Goal: Communication & Community: Share content

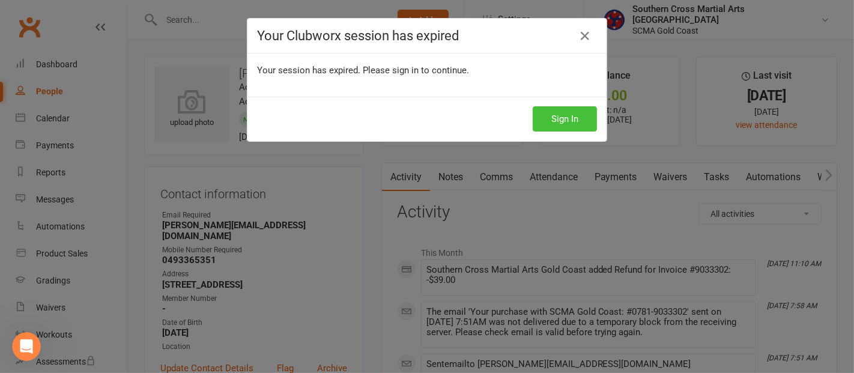
click at [544, 112] on button "Sign In" at bounding box center [565, 118] width 64 height 25
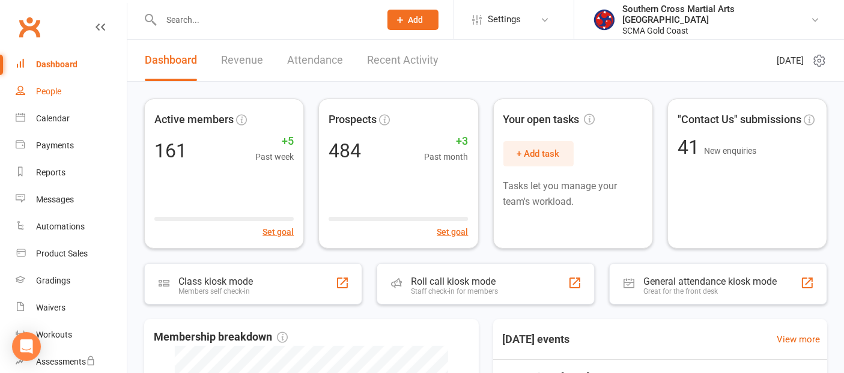
click at [62, 92] on link "People" at bounding box center [71, 91] width 111 height 27
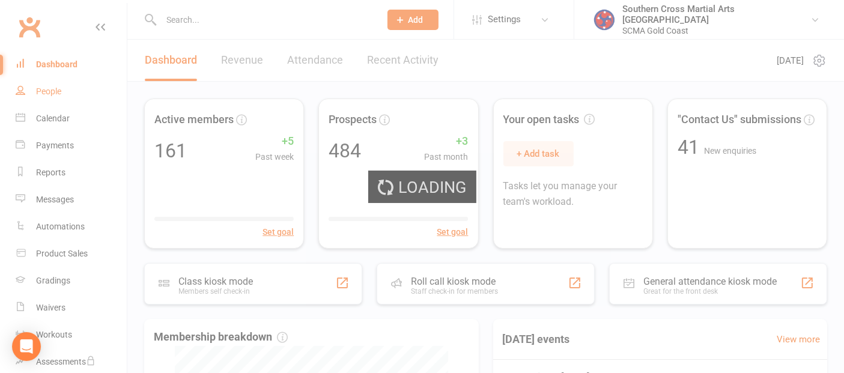
select select "100"
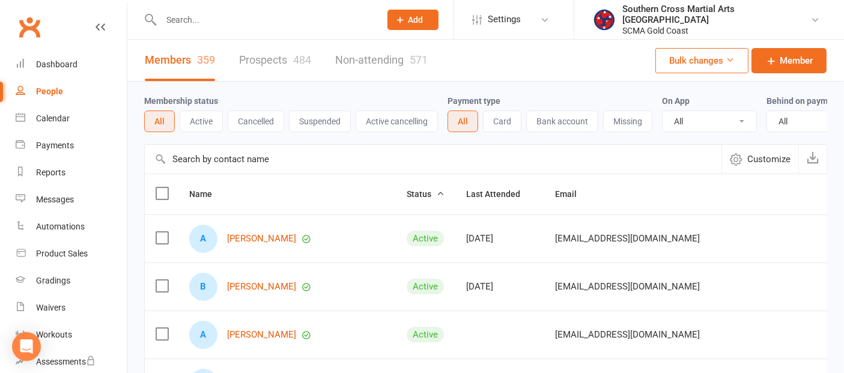
click at [288, 166] on input "text" at bounding box center [433, 159] width 577 height 29
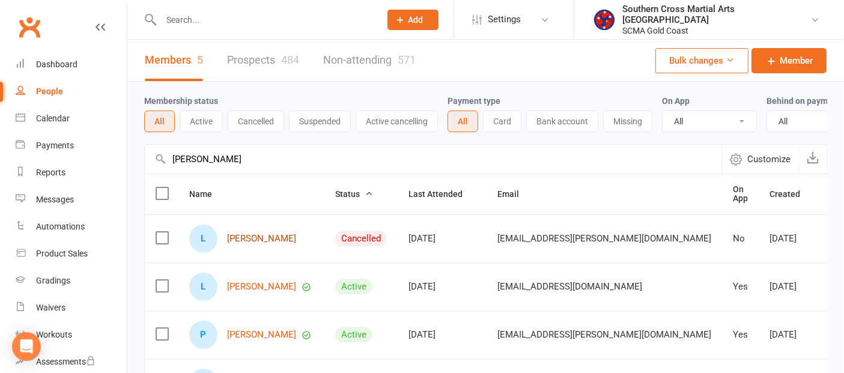
type input "liam"
click at [254, 244] on link "Liam Bland" at bounding box center [261, 239] width 69 height 10
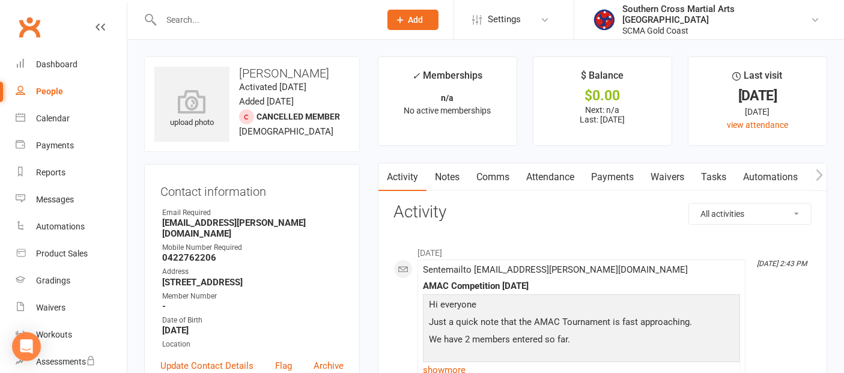
click at [664, 183] on link "Waivers" at bounding box center [667, 177] width 50 height 28
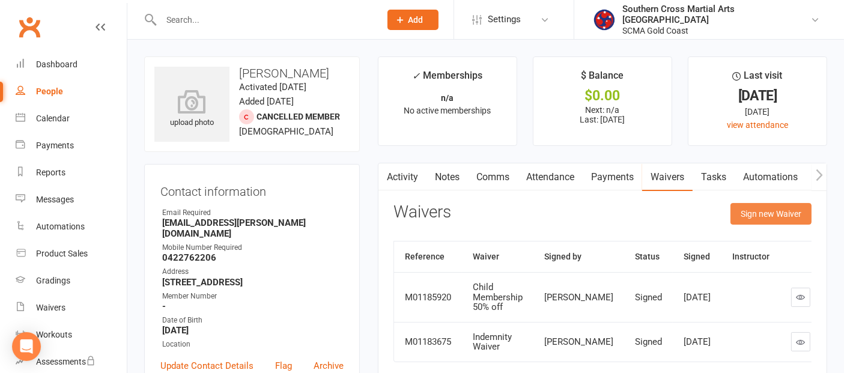
click at [753, 217] on button "Sign new Waiver" at bounding box center [770, 214] width 81 height 22
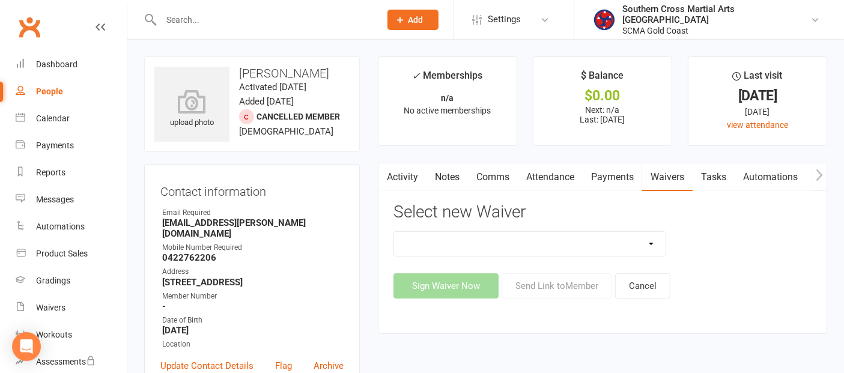
click at [623, 246] on select "Adult Event Waiver Adult Membership Agreement Adult Membership Level Change BJJ…" at bounding box center [529, 244] width 271 height 24
select select "6219"
click at [394, 232] on select "Adult Event Waiver Adult Membership Agreement Adult Membership Level Change BJJ…" at bounding box center [529, 244] width 271 height 24
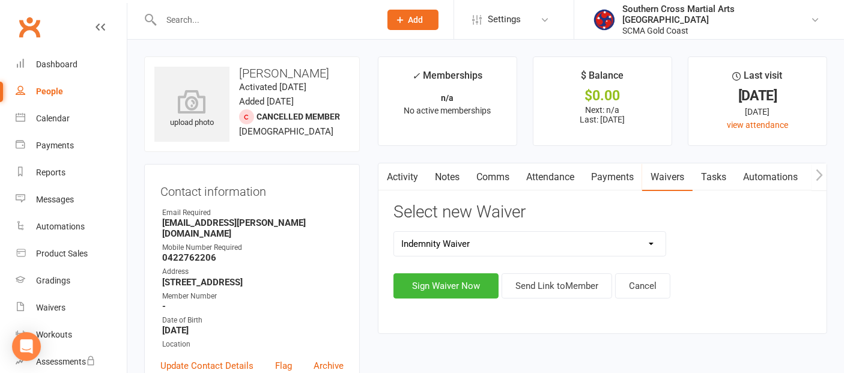
click at [614, 305] on div "Activity Notes Comms Attendance Payments Waivers Tasks Automations Workouts Gra…" at bounding box center [602, 248] width 449 height 171
click at [590, 287] on button "Send Link to Member" at bounding box center [556, 285] width 111 height 25
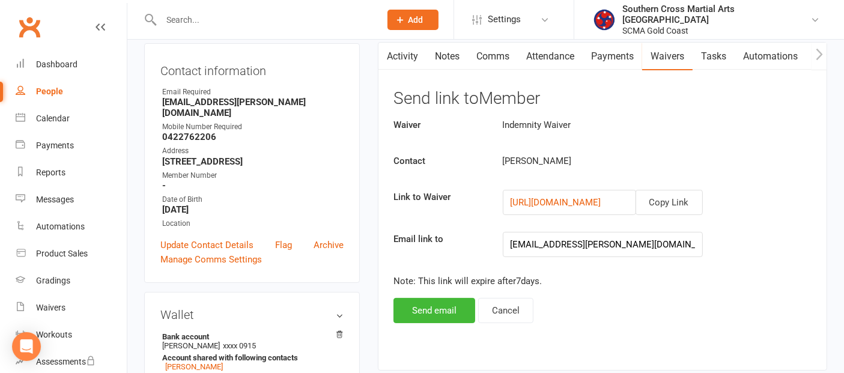
scroll to position [133, 0]
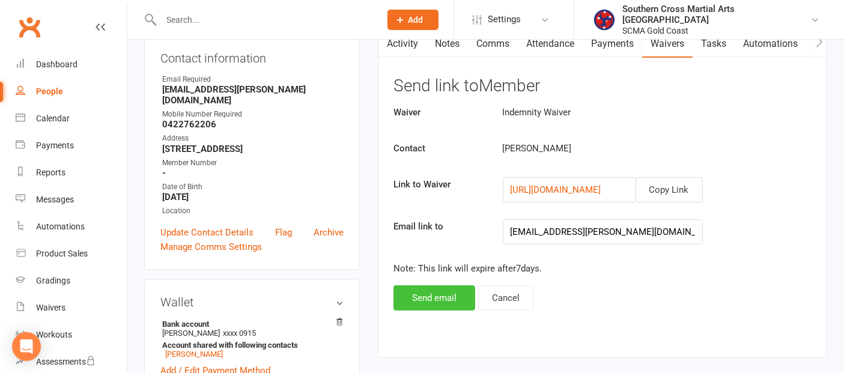
click at [455, 294] on button "Send email" at bounding box center [434, 297] width 82 height 25
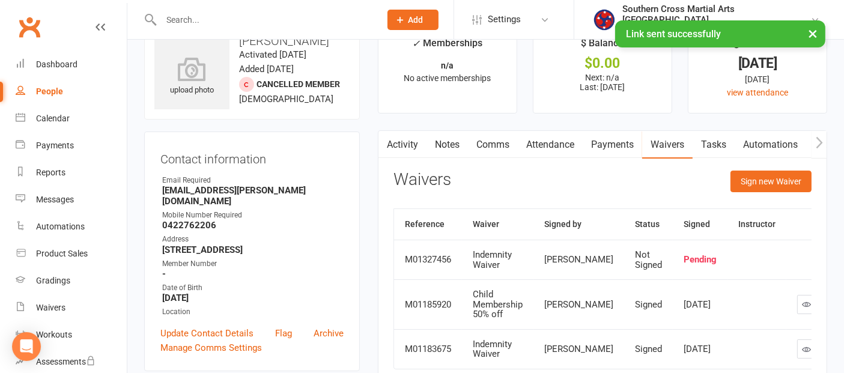
scroll to position [0, 0]
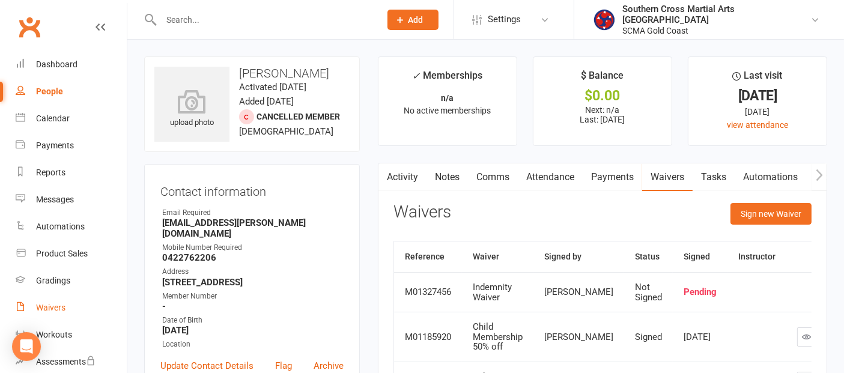
click at [56, 303] on div "Waivers" at bounding box center [50, 308] width 29 height 10
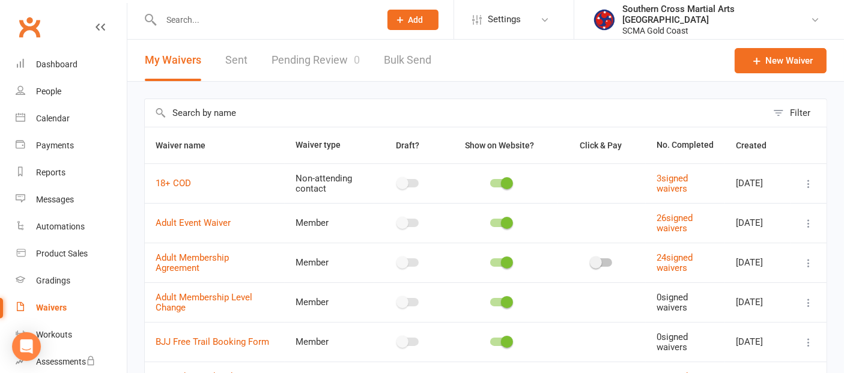
click at [251, 114] on input "text" at bounding box center [456, 113] width 622 height 28
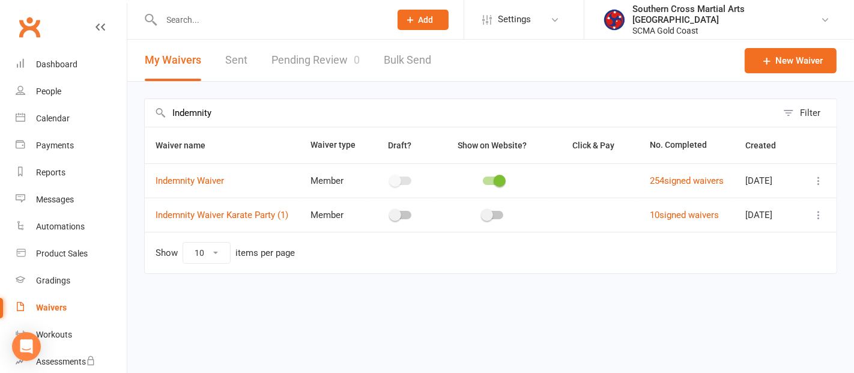
type input "Indemnity"
click at [819, 185] on icon at bounding box center [819, 181] width 12 height 12
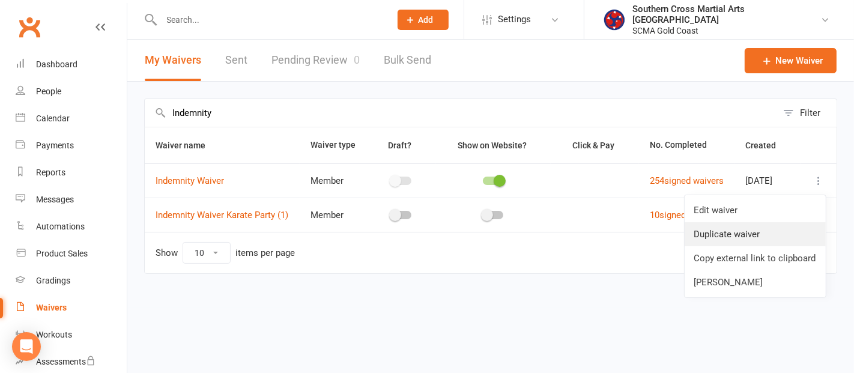
click at [794, 228] on link "Duplicate waiver" at bounding box center [755, 234] width 141 height 24
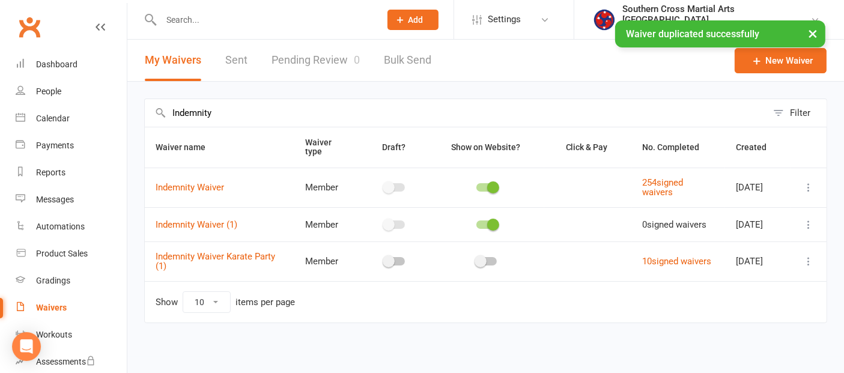
click at [808, 228] on icon at bounding box center [808, 225] width 12 height 12
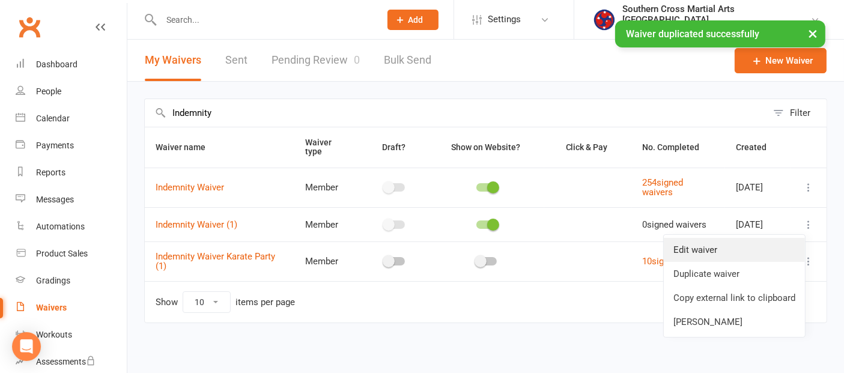
click at [794, 246] on link "Edit waiver" at bounding box center [734, 250] width 141 height 24
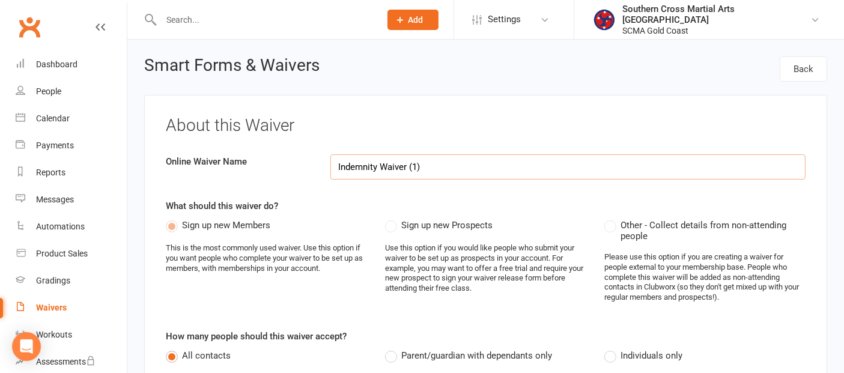
select select "applies_to_all_signees"
select select "copy_answers_for_all_signees"
select select "checkbox"
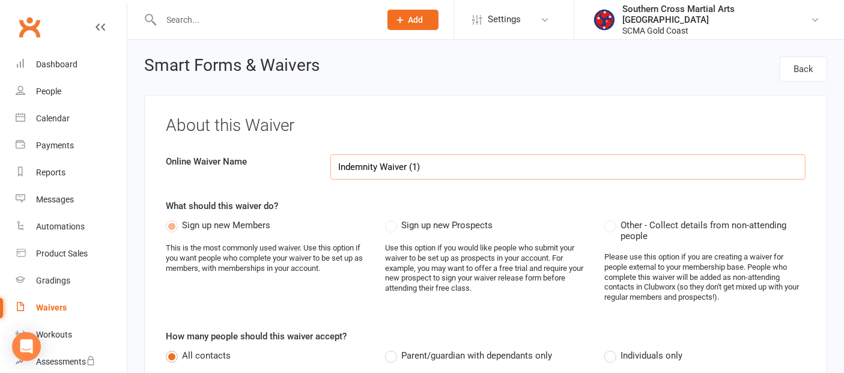
drag, startPoint x: 374, startPoint y: 168, endPoint x: 332, endPoint y: 165, distance: 42.1
click at [332, 165] on input "Indemnity Waiver (1)" at bounding box center [567, 166] width 475 height 25
drag, startPoint x: 420, startPoint y: 166, endPoint x: 305, endPoint y: 150, distance: 116.5
click at [455, 168] on input "Southern Cross Martial Arts referral Form" at bounding box center [567, 166] width 475 height 25
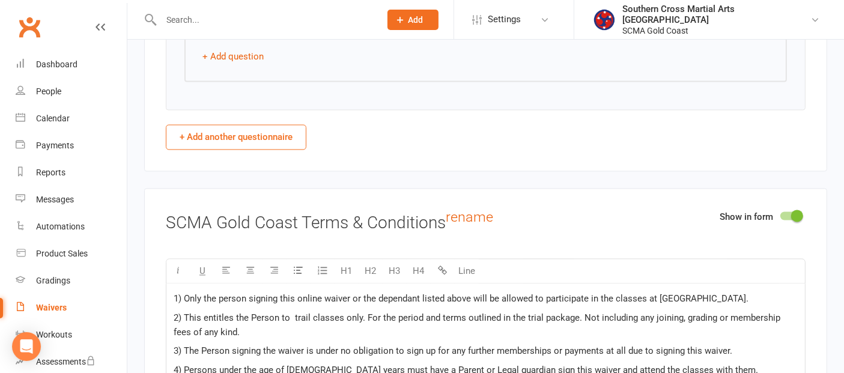
scroll to position [2335, 0]
type input "Southern Cross Martial Arts Referral Form"
click at [225, 123] on button "+ Add another questionnaire" at bounding box center [236, 135] width 141 height 25
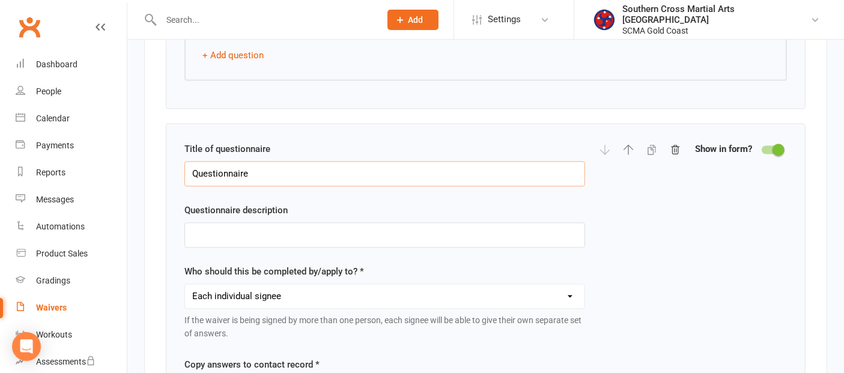
click at [468, 161] on input "Questionnaire" at bounding box center [384, 173] width 401 height 25
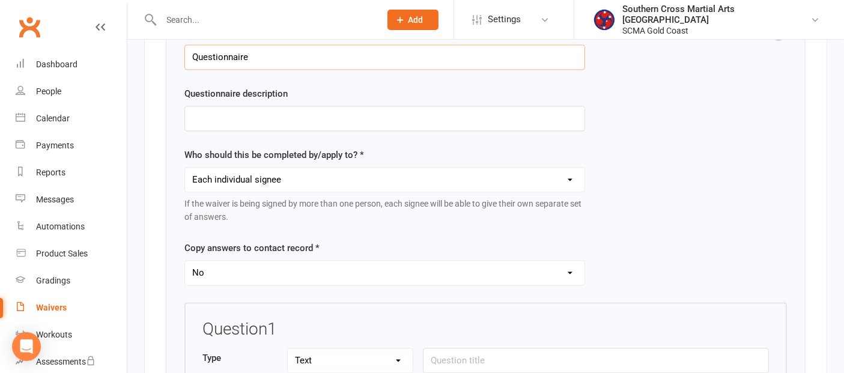
scroll to position [2469, 0]
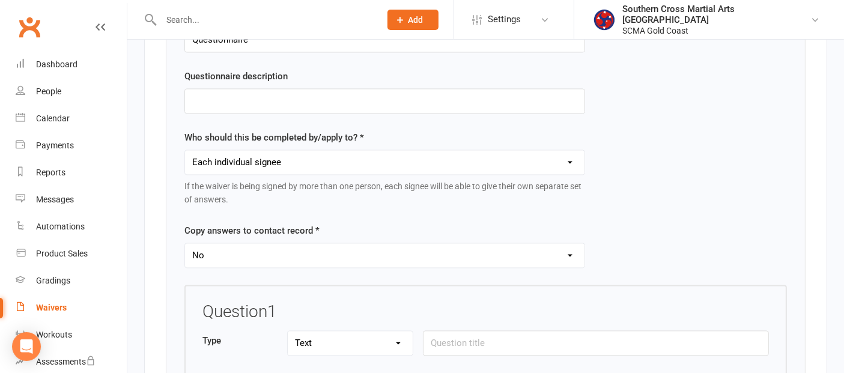
click at [267, 243] on select "Yes No" at bounding box center [384, 255] width 399 height 24
select select "copy_answers_for_all_signees"
click at [185, 243] on select "Yes No" at bounding box center [384, 255] width 399 height 24
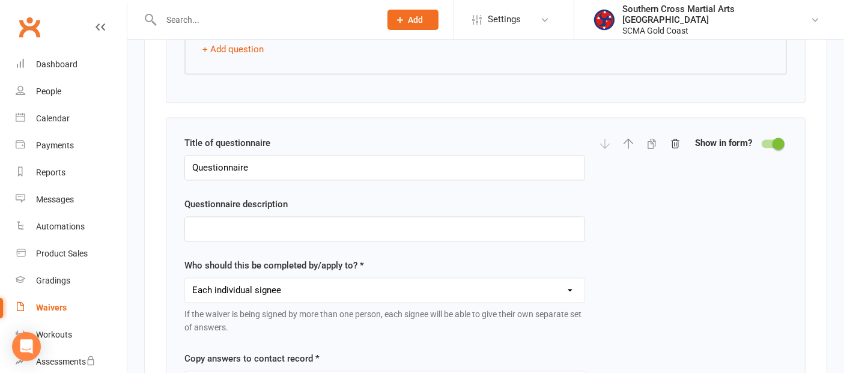
scroll to position [2335, 0]
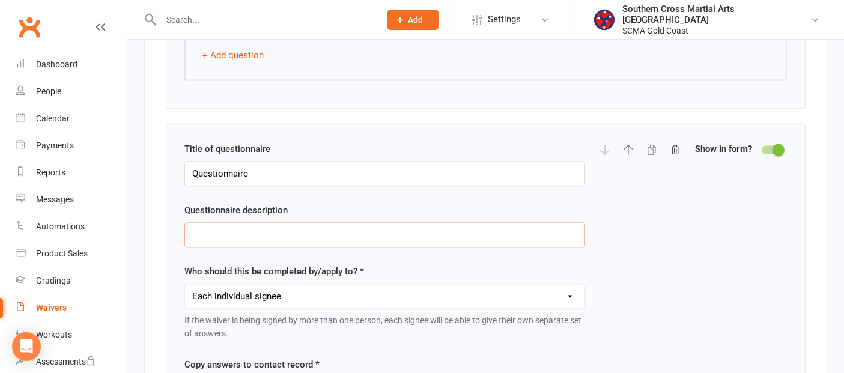
click at [264, 222] on input "text" at bounding box center [384, 234] width 401 height 25
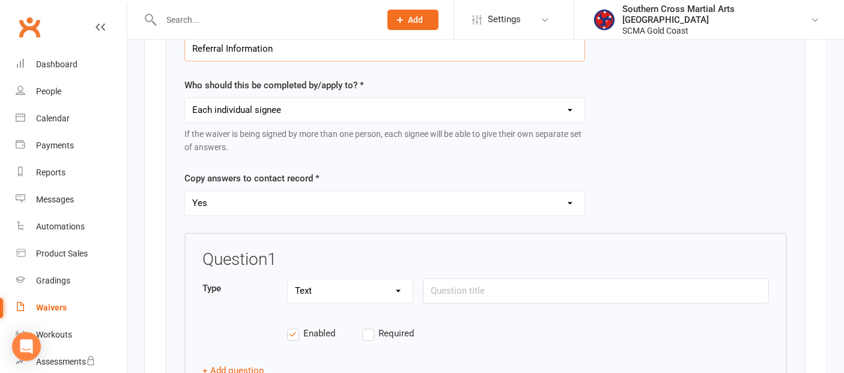
scroll to position [2536, 0]
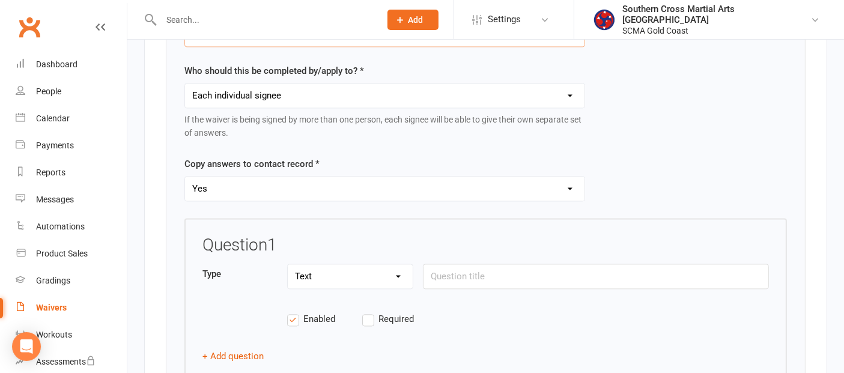
type input "Referral Information"
click at [390, 264] on select "Text Select Checkbox" at bounding box center [350, 276] width 125 height 24
click at [288, 264] on select "Text Select Checkbox" at bounding box center [350, 276] width 125 height 24
click at [455, 264] on input "text" at bounding box center [596, 276] width 346 height 25
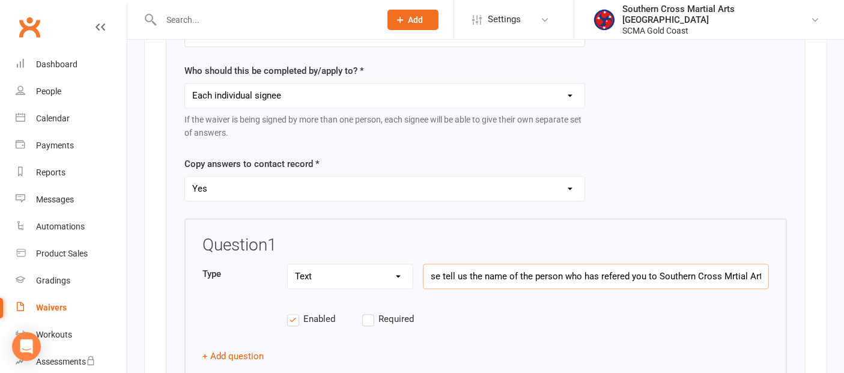
scroll to position [0, 20]
type input "Please tell us the name of the person who has referred you to Southern Cross Ma…"
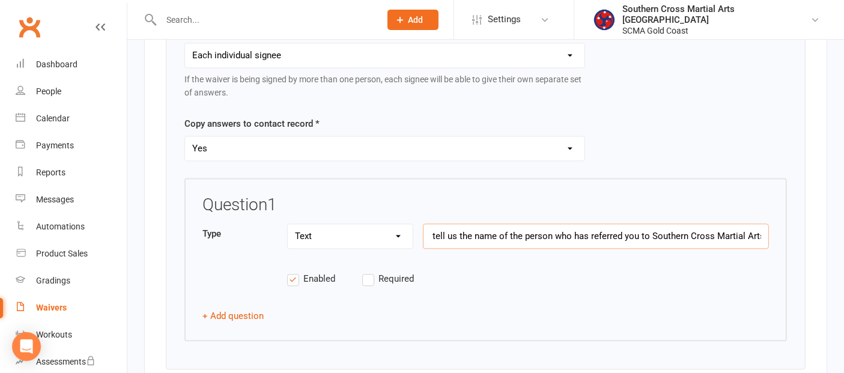
scroll to position [2669, 0]
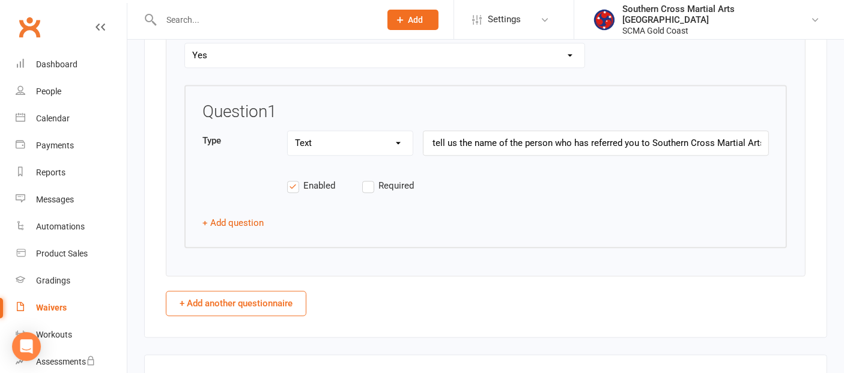
click at [365, 178] on label "Required" at bounding box center [399, 185] width 75 height 14
click at [365, 178] on input "Required" at bounding box center [399, 178] width 75 height 0
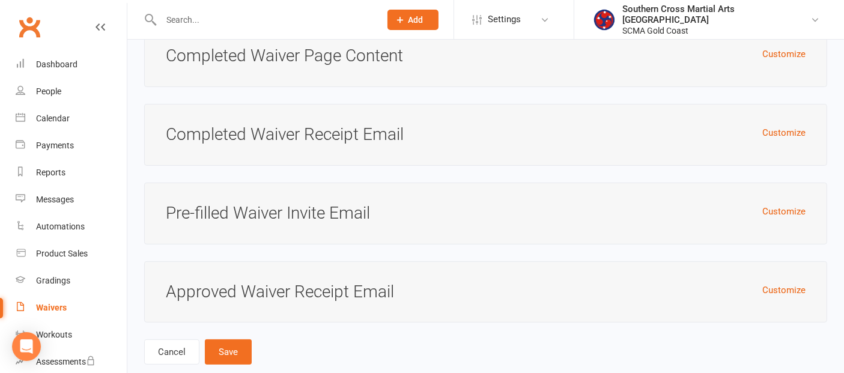
scroll to position [4961, 0]
click at [231, 339] on button "Save" at bounding box center [228, 351] width 47 height 25
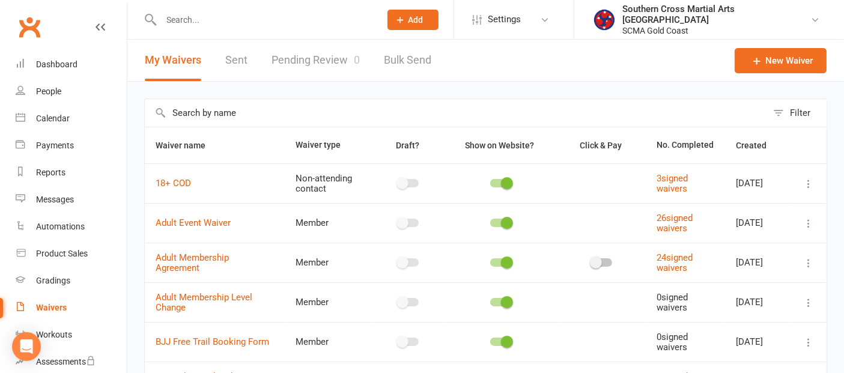
click at [235, 112] on input "text" at bounding box center [456, 113] width 622 height 28
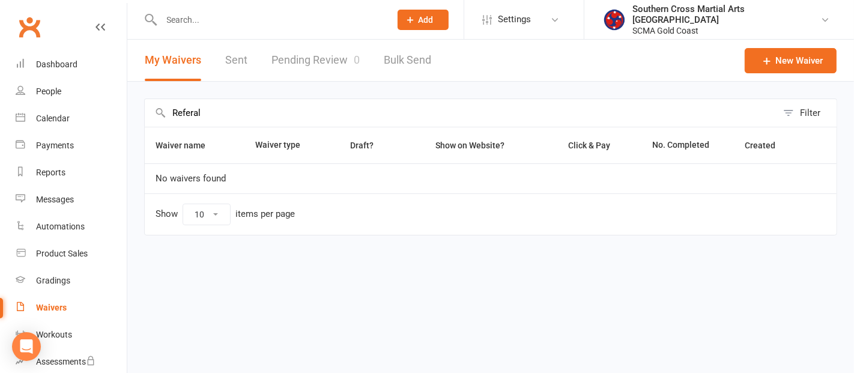
drag, startPoint x: 218, startPoint y: 115, endPoint x: 160, endPoint y: 119, distance: 57.8
click at [160, 119] on input "Referal" at bounding box center [461, 113] width 632 height 28
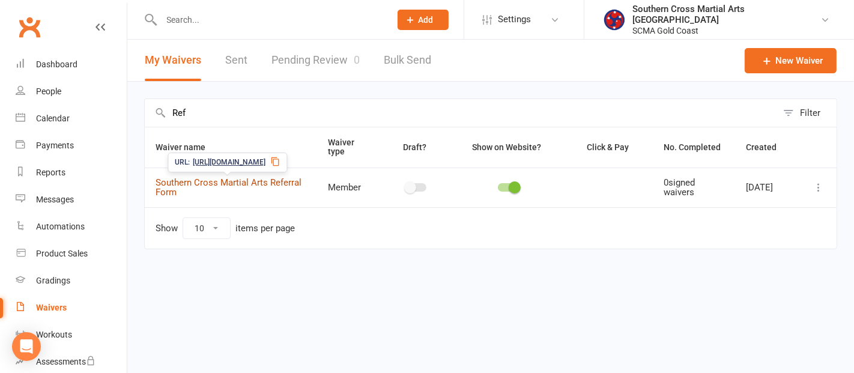
type input "Ref"
click at [254, 184] on link "Southern Cross Martial Arts Referral Form" at bounding box center [229, 187] width 146 height 21
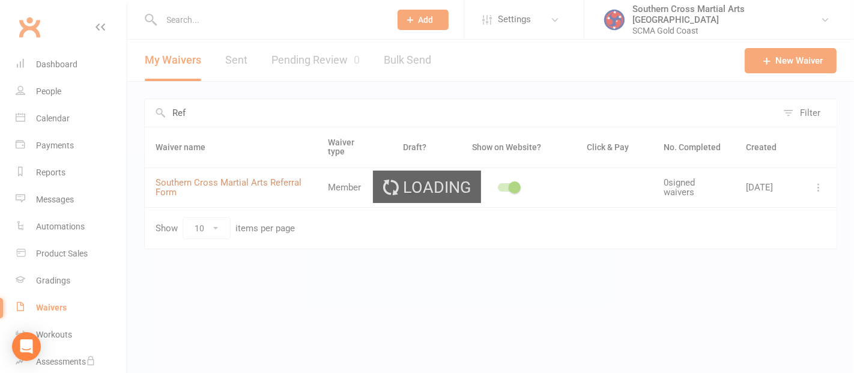
select select "applies_to_all_signees"
select select "copy_answers_for_all_signees"
select select "checkbox"
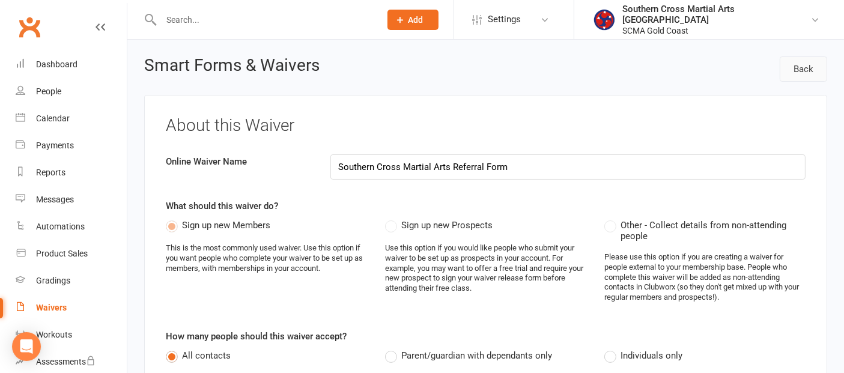
click at [803, 65] on link "Back" at bounding box center [803, 68] width 47 height 25
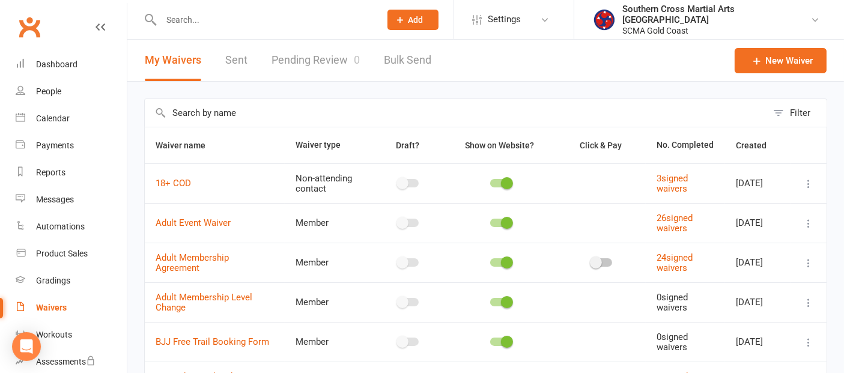
click at [253, 111] on input "text" at bounding box center [456, 113] width 622 height 28
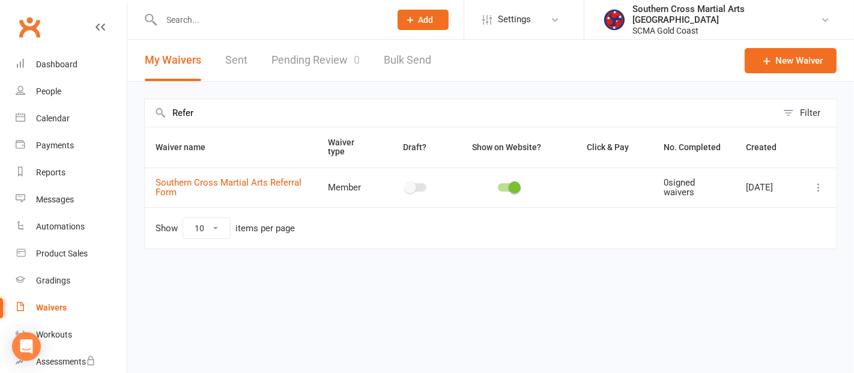
type input "Refer"
click at [823, 184] on icon at bounding box center [819, 187] width 12 height 12
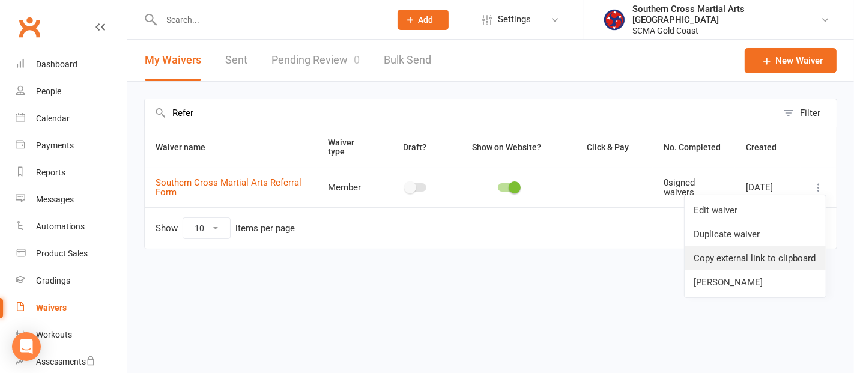
click at [771, 256] on link "Copy external link to clipboard" at bounding box center [755, 258] width 141 height 24
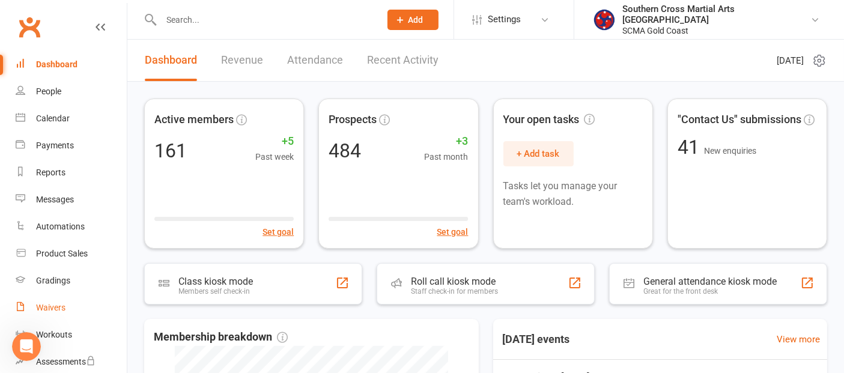
click at [51, 308] on div "Waivers" at bounding box center [50, 308] width 29 height 10
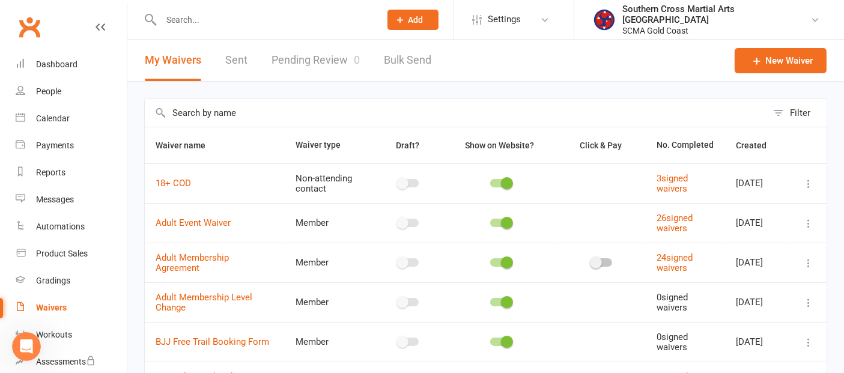
click at [286, 109] on input "text" at bounding box center [456, 113] width 622 height 28
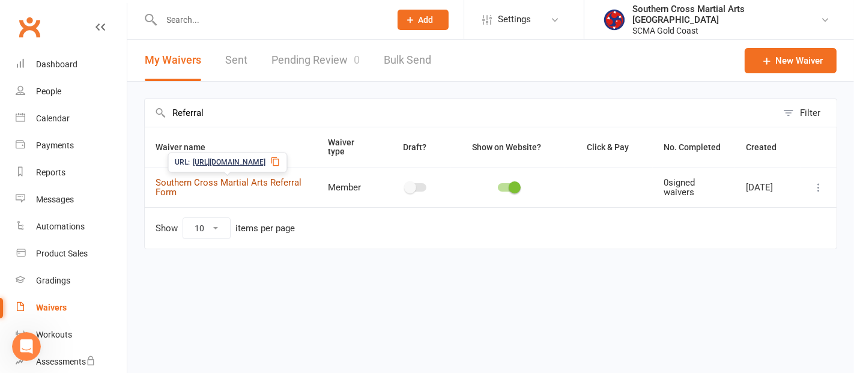
type input "Referral"
click at [248, 178] on link "Southern Cross Martial Arts Referral Form" at bounding box center [229, 187] width 146 height 21
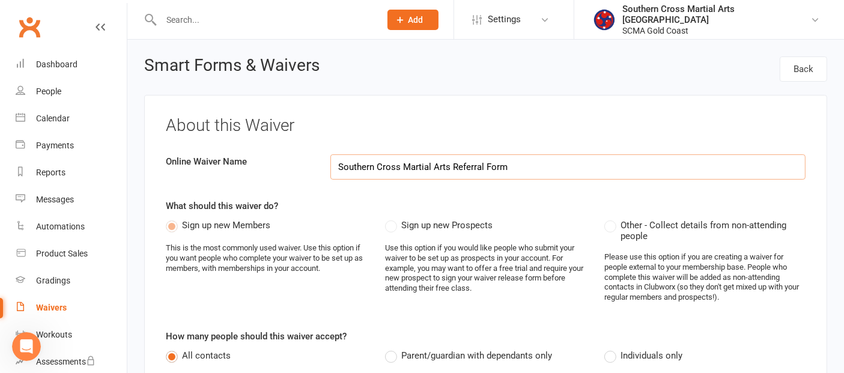
select select "applies_to_all_signees"
select select "copy_answers_for_all_signees"
select select "checkbox"
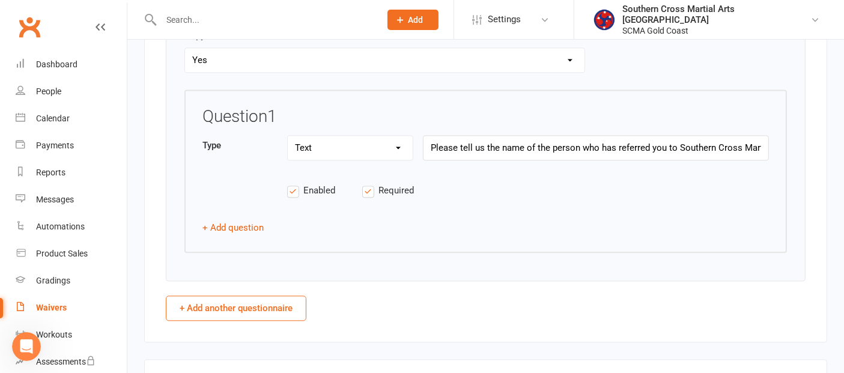
scroll to position [2669, 0]
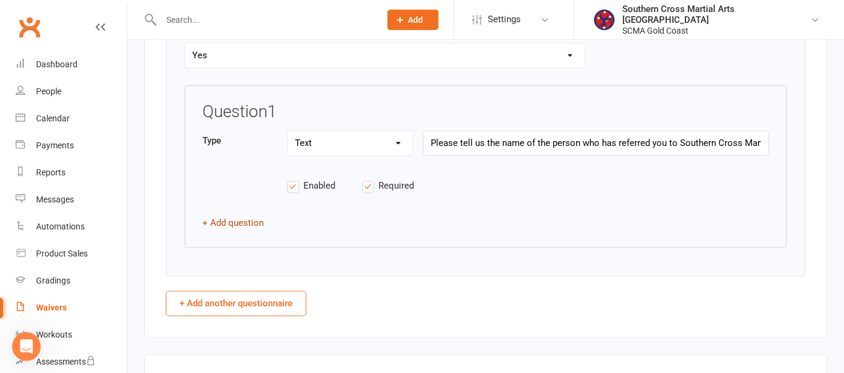
click at [227, 216] on button "+ Add question" at bounding box center [232, 223] width 61 height 14
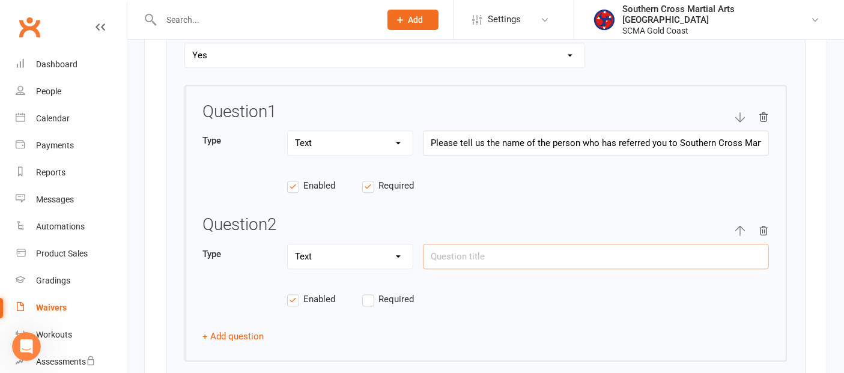
click at [504, 244] on input "text" at bounding box center [596, 256] width 346 height 25
drag, startPoint x: 458, startPoint y: 242, endPoint x: 428, endPoint y: 239, distance: 30.2
click at [428, 244] on input "Please tell us what you are hoping to achieve from our program" at bounding box center [596, 256] width 346 height 25
click at [715, 244] on input "In 3 words....tell us what you are hoping to achieve from our program" at bounding box center [596, 256] width 346 height 25
type input "In 3 words....tell us what you are hoping to achieve from our program"
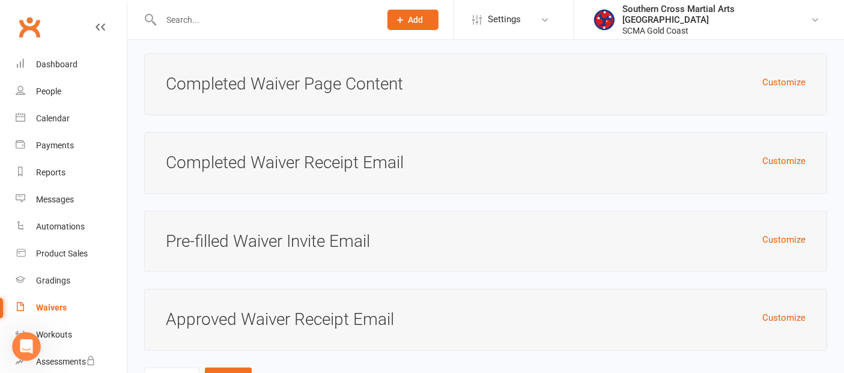
scroll to position [5074, 0]
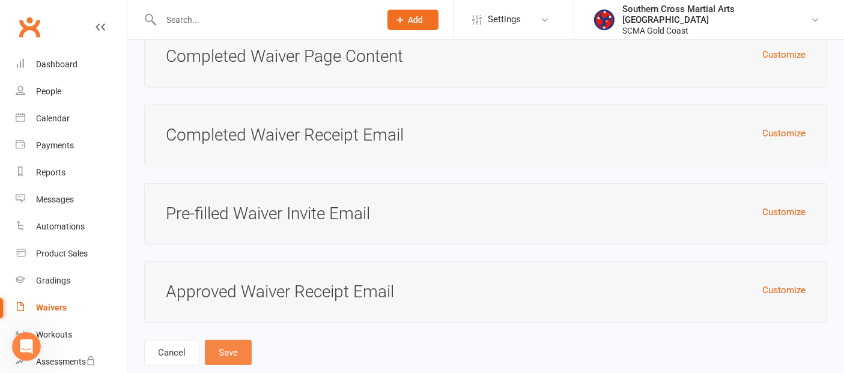
click at [228, 340] on button "Save" at bounding box center [228, 352] width 47 height 25
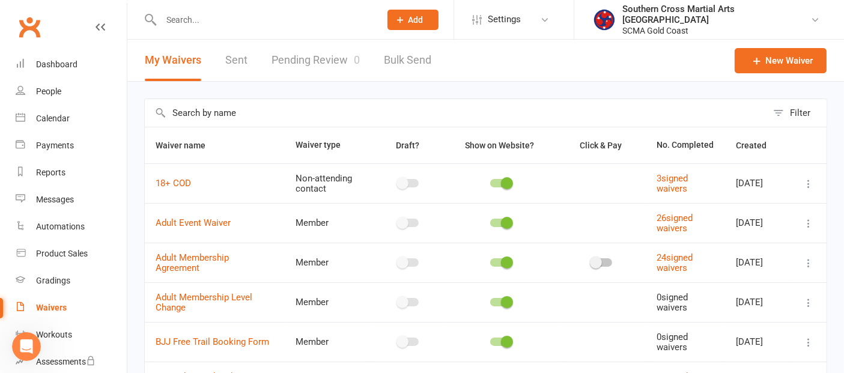
click at [219, 125] on input "text" at bounding box center [456, 113] width 622 height 28
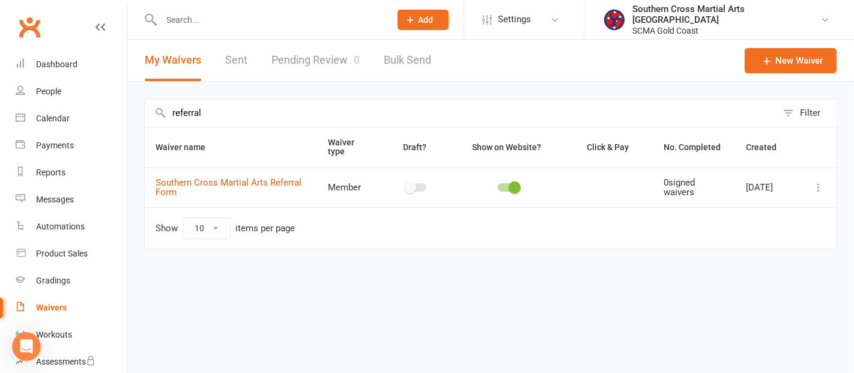
type input "referral"
click at [819, 185] on icon at bounding box center [819, 187] width 12 height 12
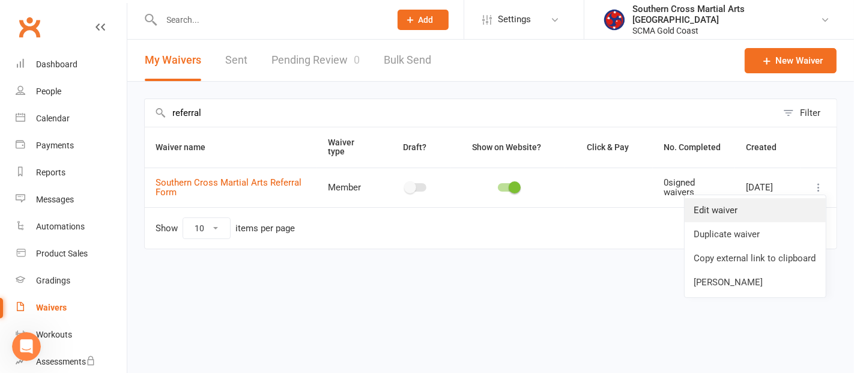
click at [759, 202] on link "Edit waiver" at bounding box center [755, 210] width 141 height 24
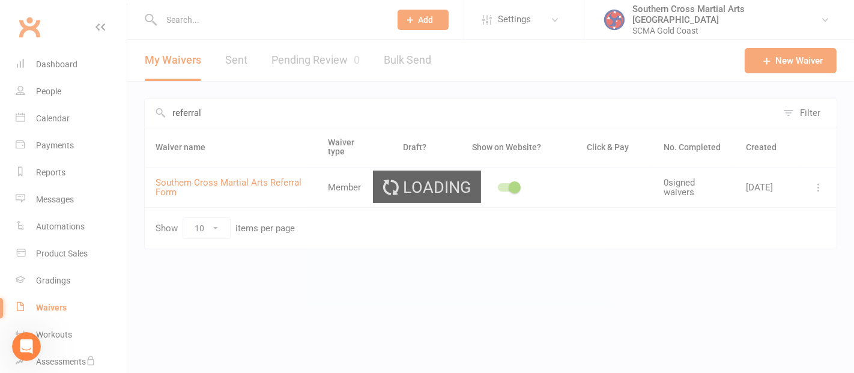
select select "applies_to_all_signees"
select select "copy_answers_for_all_signees"
select select "checkbox"
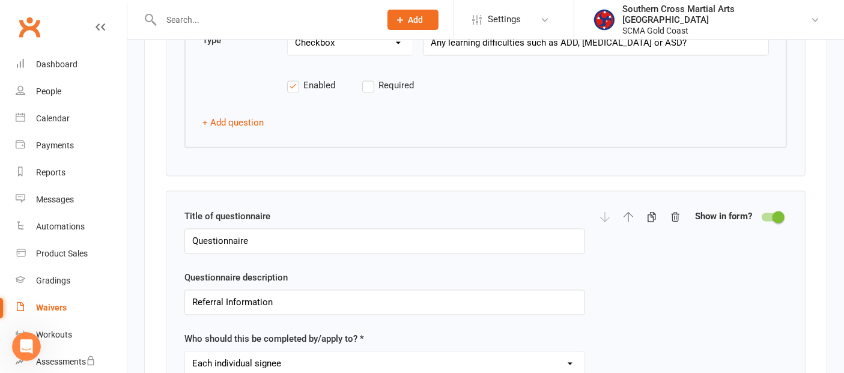
scroll to position [2268, 0]
click at [628, 211] on icon "button" at bounding box center [628, 216] width 10 height 10
type input "Referral Information"
select select "applies_to_each_signee"
select select "string"
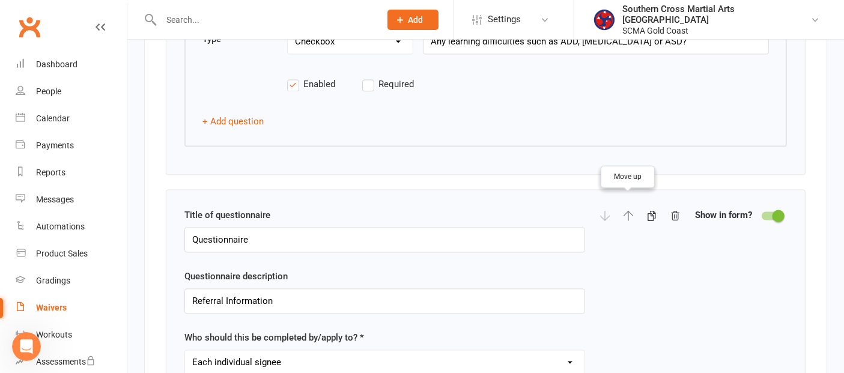
type input "Please tell us the name of the person who has referred you to Southern Cross Ma…"
select select "string"
type input "In 3 words....tell us what you are hoping to achieve from our program"
type input "Do you or your child who is participating have any of the following:"
select select "checkbox"
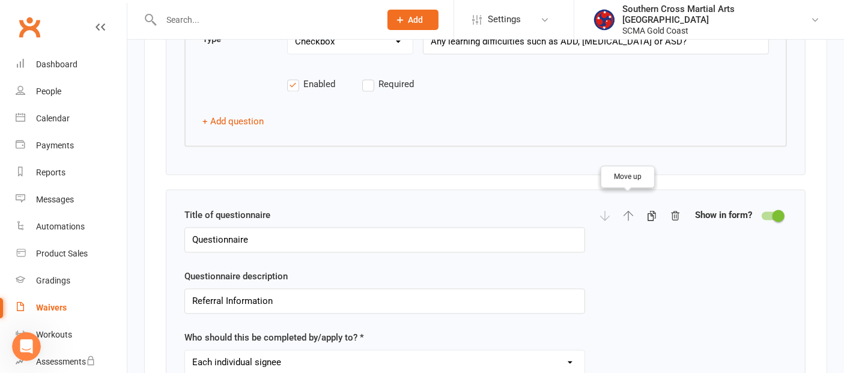
type input "Heart Condition"
select select "checkbox"
type input "Lung Condition"
select select "applies_to_all_signees"
select select "checkbox"
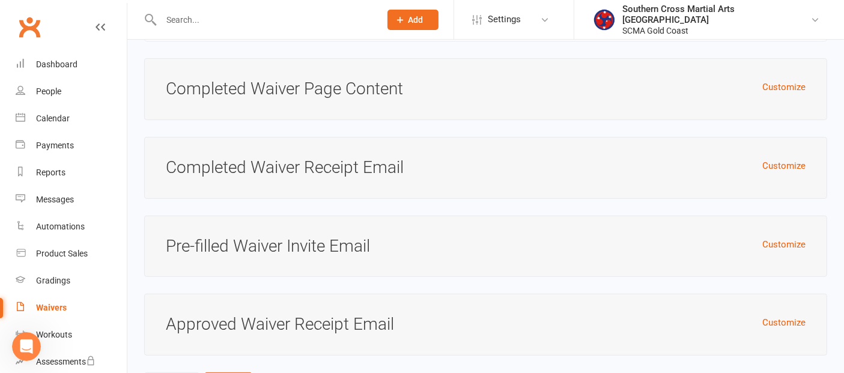
scroll to position [5074, 0]
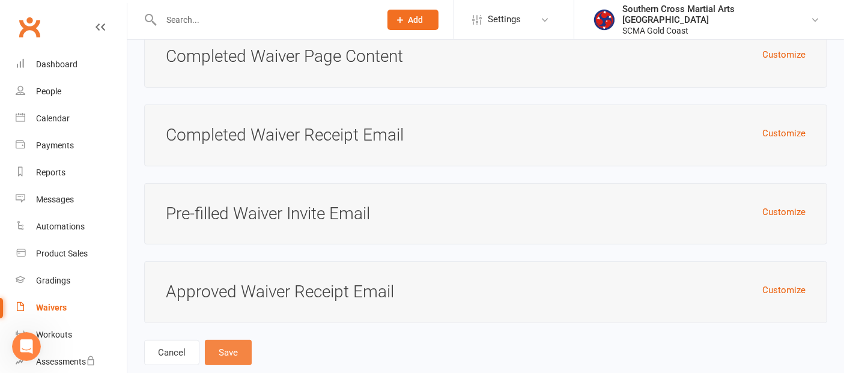
click at [222, 340] on button "Save" at bounding box center [228, 352] width 47 height 25
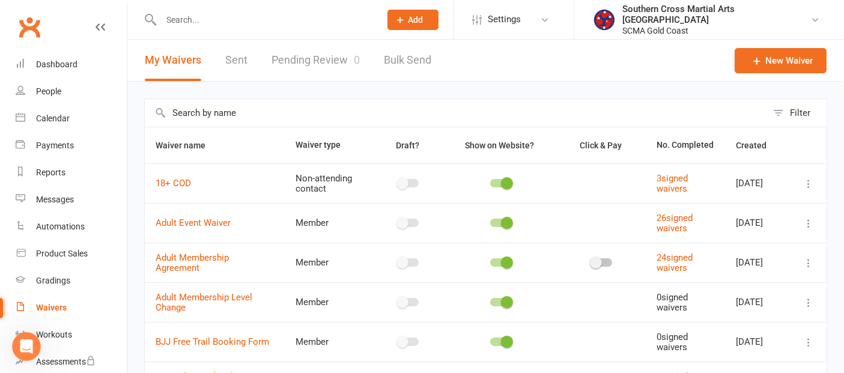
click at [197, 117] on input "text" at bounding box center [456, 113] width 622 height 28
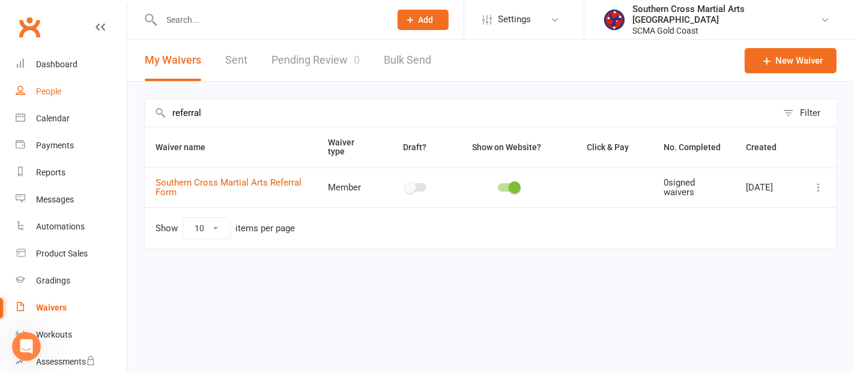
type input "referral"
click at [43, 86] on div "People" at bounding box center [48, 91] width 25 height 10
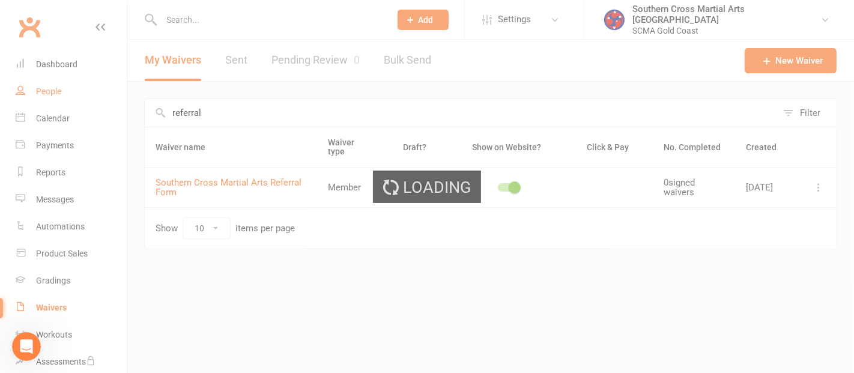
select select "100"
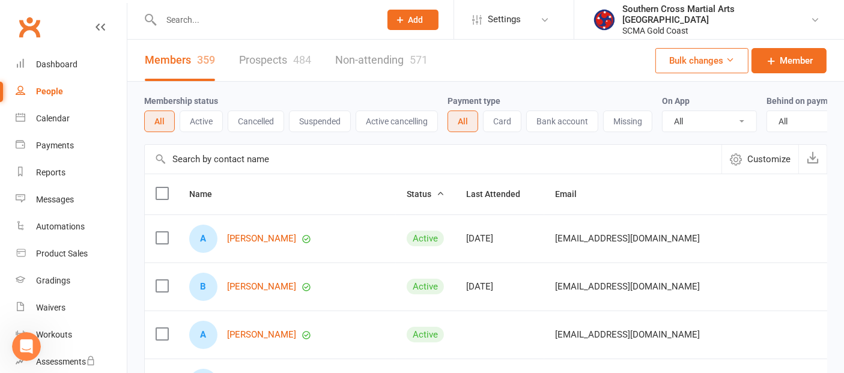
click at [246, 169] on input "text" at bounding box center [433, 159] width 577 height 29
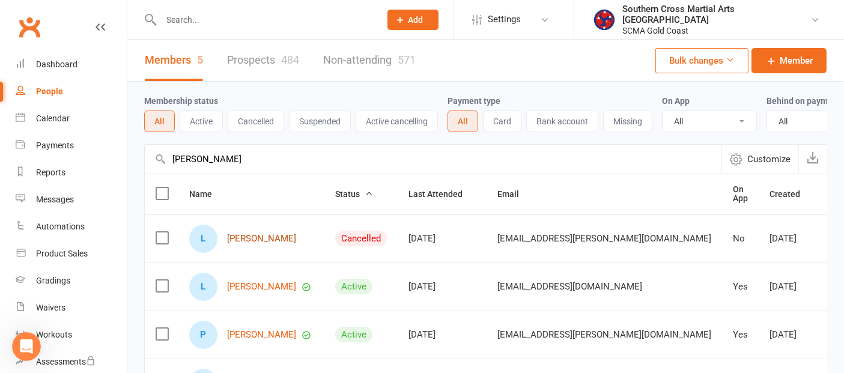
type input "liam"
click at [244, 244] on link "[PERSON_NAME]" at bounding box center [261, 239] width 69 height 10
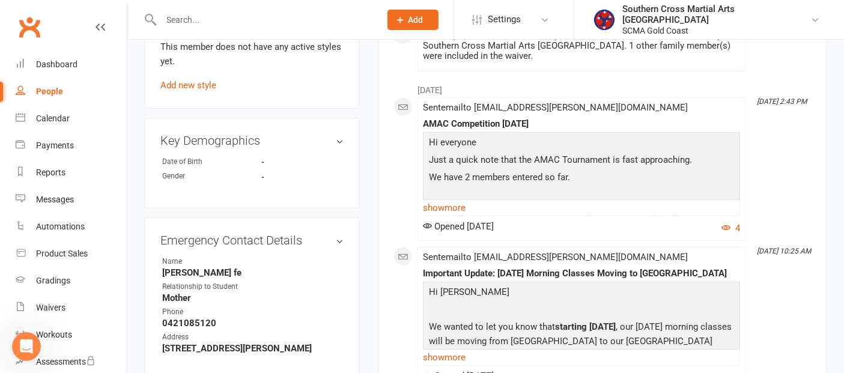
scroll to position [667, 0]
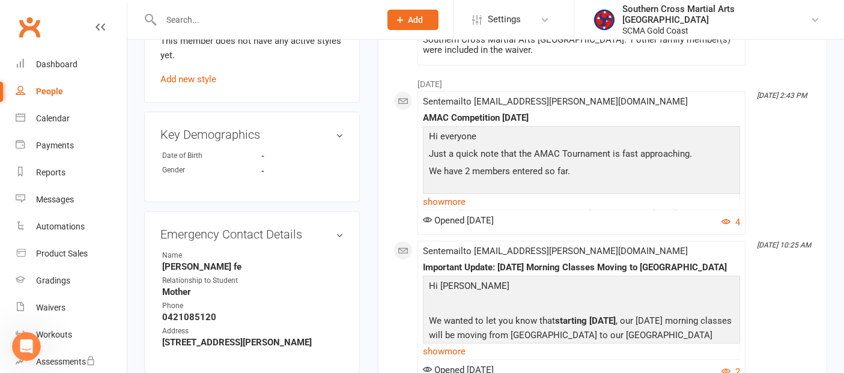
click at [50, 89] on div "People" at bounding box center [49, 91] width 27 height 10
select select "100"
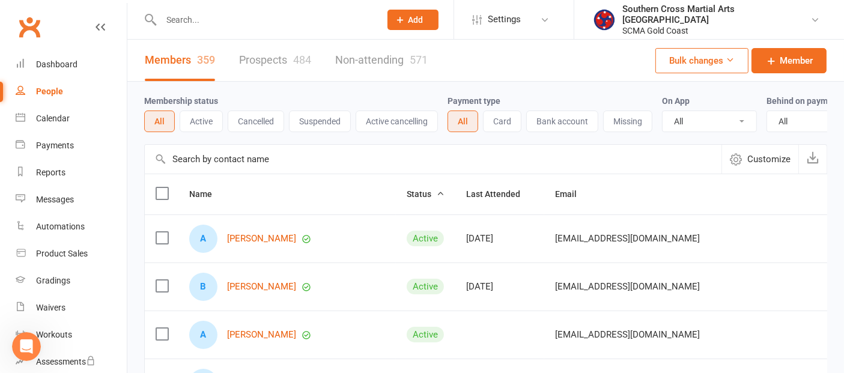
click at [219, 169] on input "text" at bounding box center [433, 159] width 577 height 29
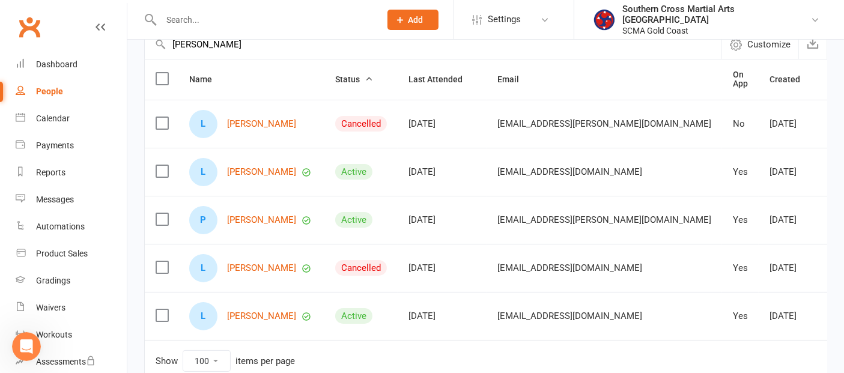
scroll to position [133, 0]
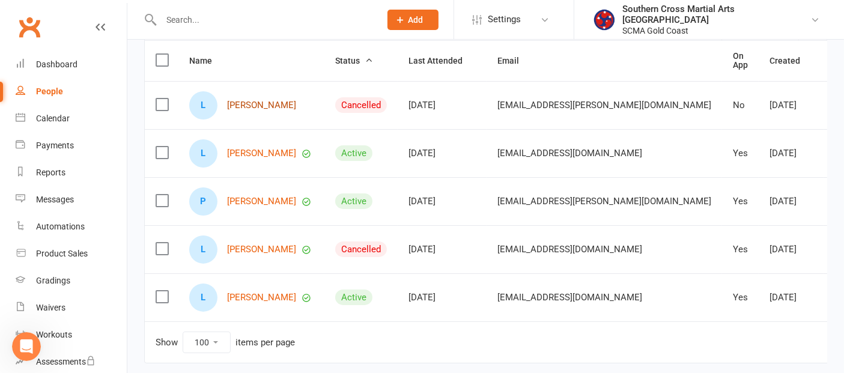
type input "liam"
click at [246, 111] on link "Liam Bland" at bounding box center [261, 105] width 69 height 10
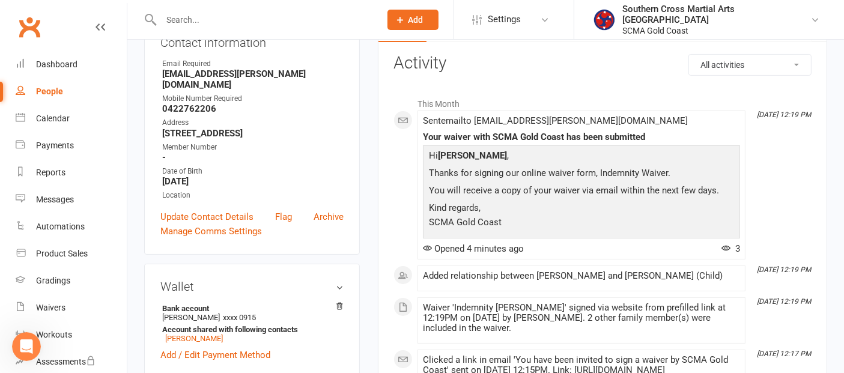
scroll to position [67, 0]
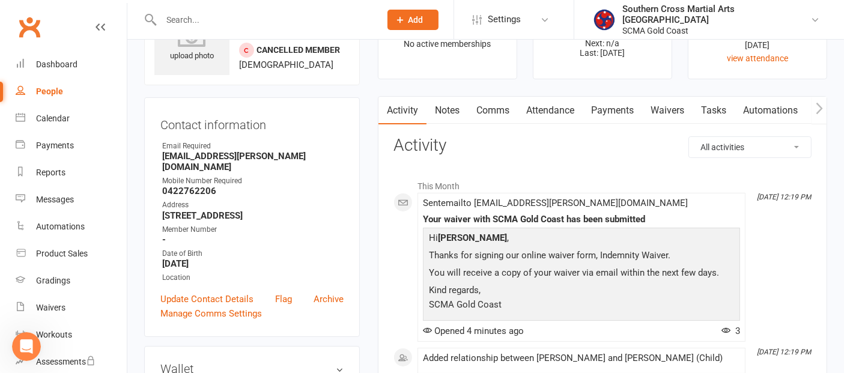
click at [681, 114] on link "Waivers" at bounding box center [667, 111] width 50 height 28
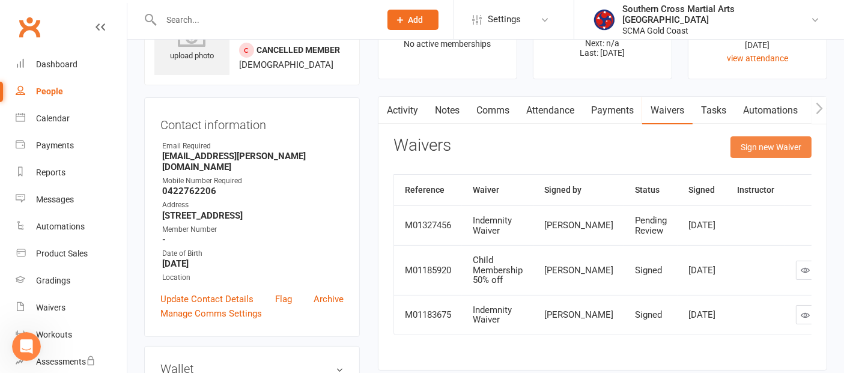
click at [742, 141] on button "Sign new Waiver" at bounding box center [770, 147] width 81 height 22
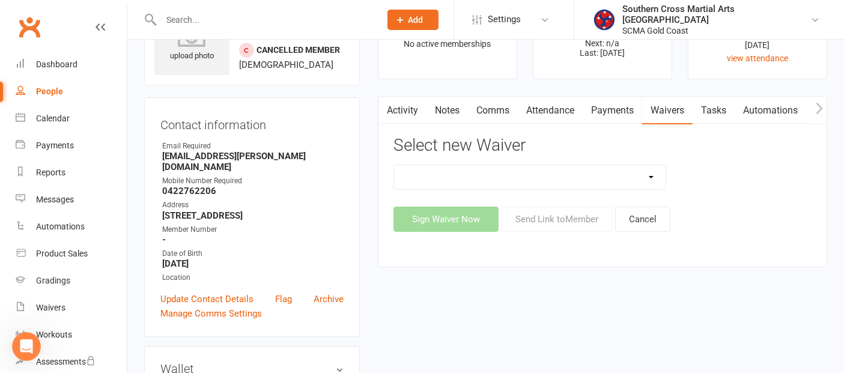
click at [631, 178] on select "Adult Event Waiver Adult Membership Agreement Adult Membership Level Change BJJ…" at bounding box center [529, 177] width 271 height 24
click at [508, 112] on link "Comms" at bounding box center [493, 111] width 50 height 28
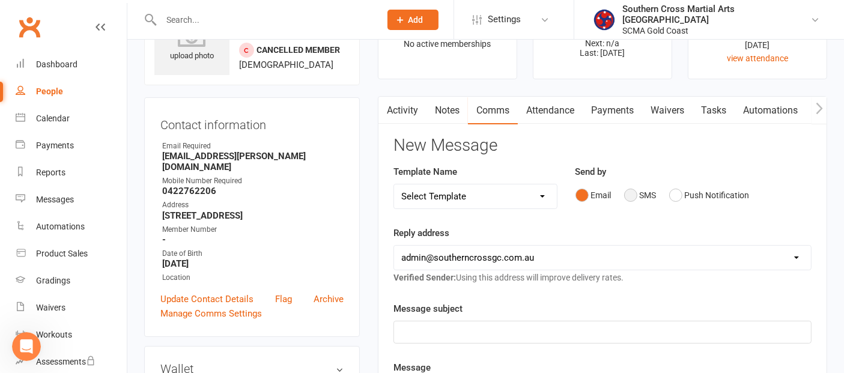
click at [631, 195] on button "SMS" at bounding box center [640, 195] width 32 height 23
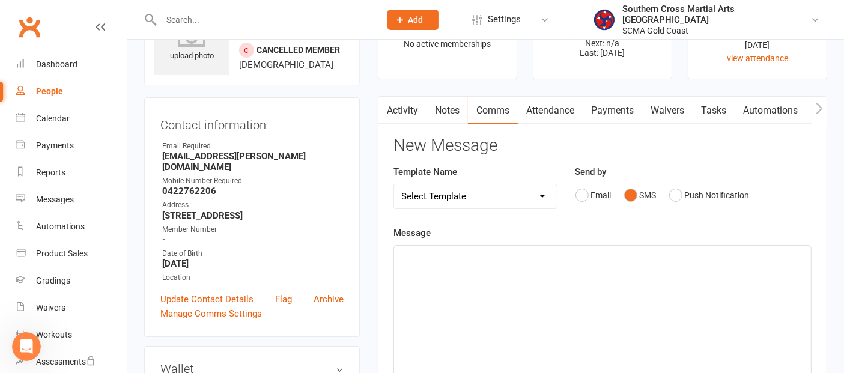
click at [509, 263] on div "﻿" at bounding box center [602, 336] width 417 height 180
paste div
click at [399, 253] on div "https://app.clubworx.com/s/s6kMsdqP" at bounding box center [602, 336] width 417 height 180
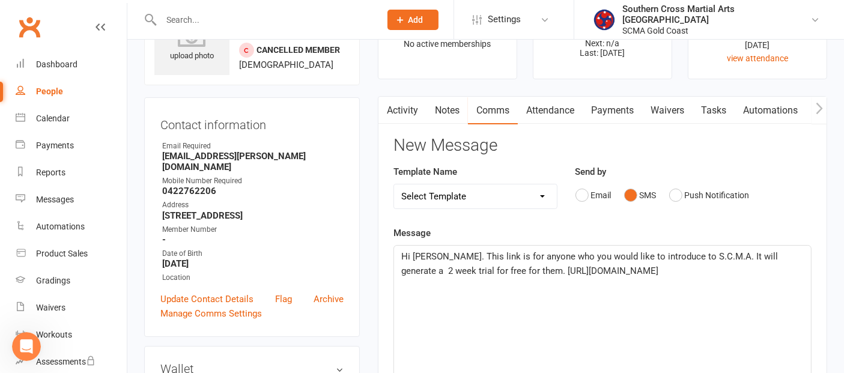
click at [489, 264] on span "Hi Liam. This link is for anyone who you would like to introduce to S.C.M.A. It…" at bounding box center [590, 263] width 379 height 25
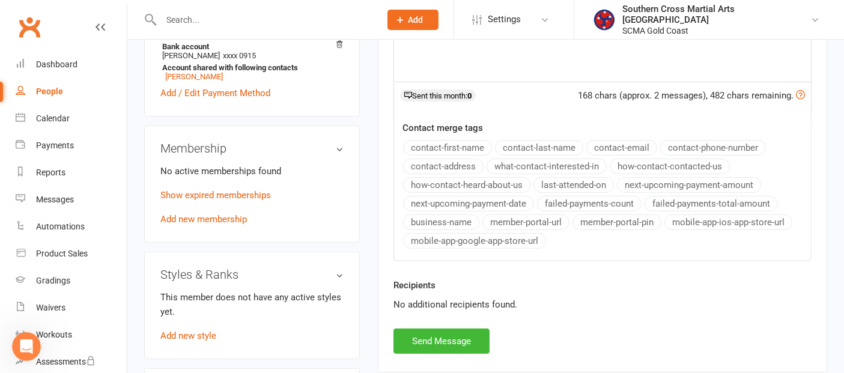
scroll to position [533, 0]
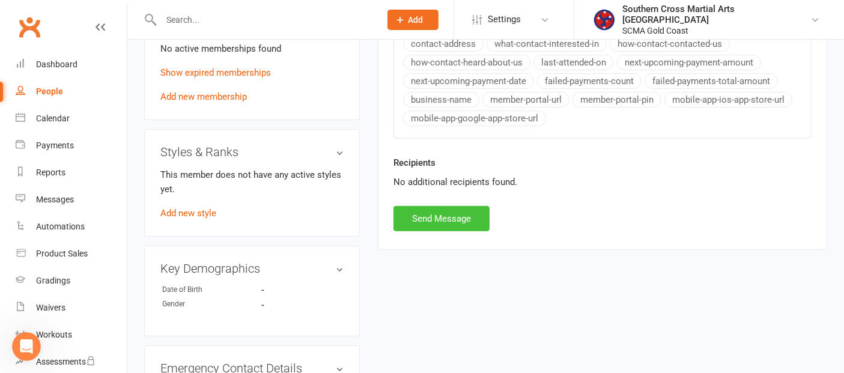
click at [452, 222] on button "Send Message" at bounding box center [441, 218] width 96 height 25
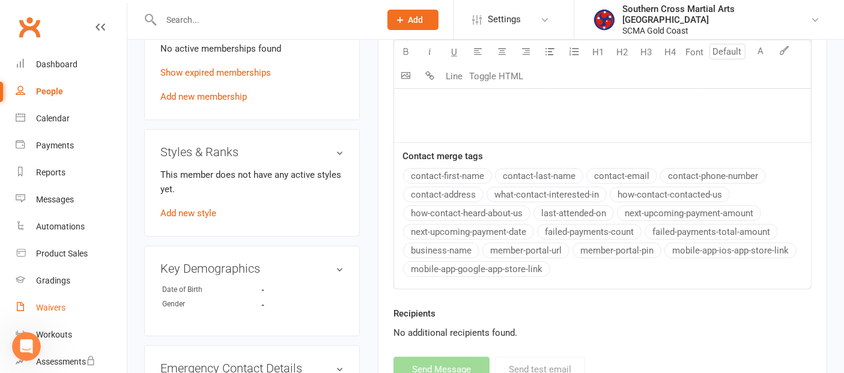
click at [53, 305] on div "Waivers" at bounding box center [50, 308] width 29 height 10
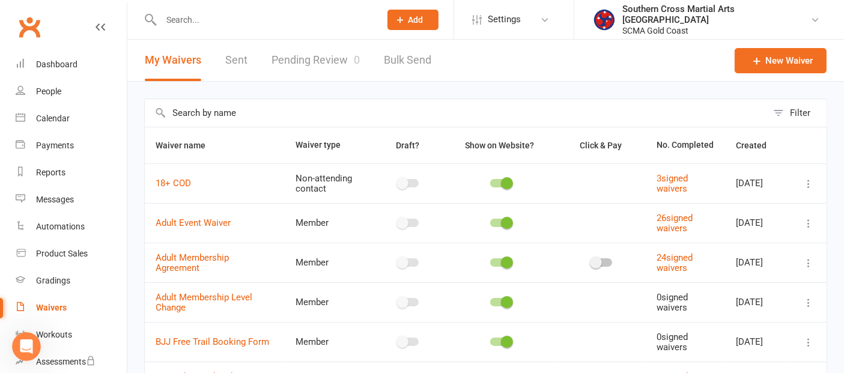
click at [307, 49] on link "Pending Review 0" at bounding box center [315, 60] width 88 height 41
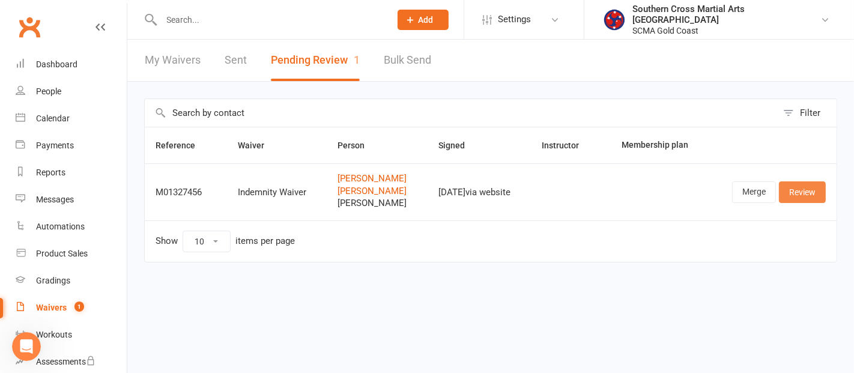
click at [793, 184] on link "Review" at bounding box center [802, 192] width 47 height 22
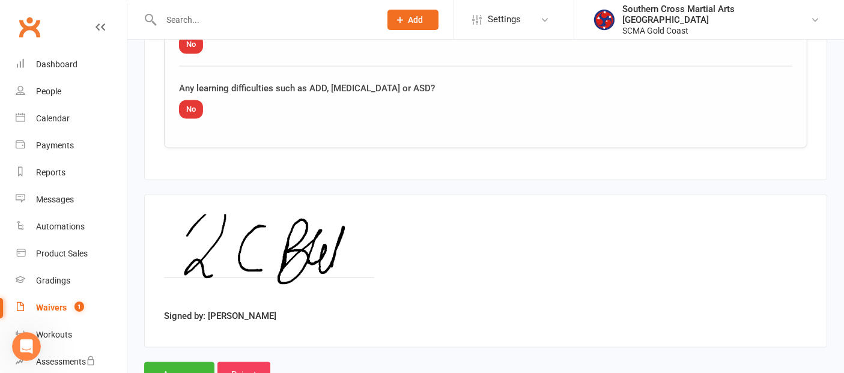
scroll to position [1905, 0]
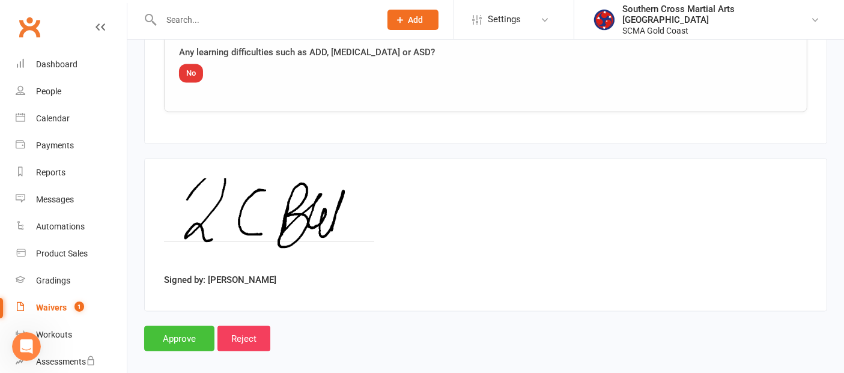
click at [194, 326] on input "Approve" at bounding box center [179, 338] width 70 height 25
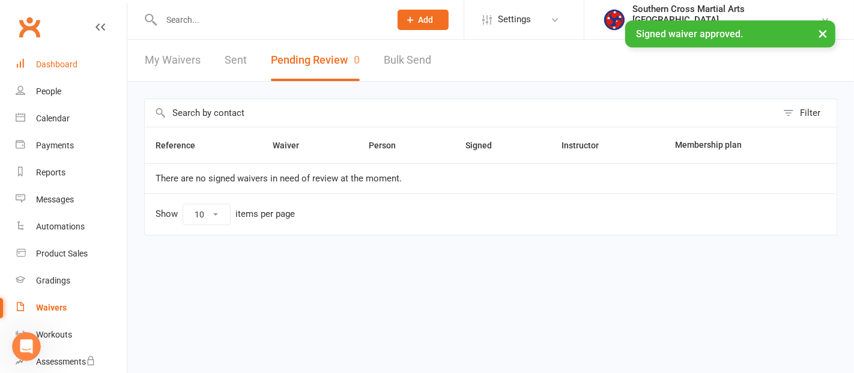
click at [43, 67] on div "Dashboard" at bounding box center [56, 64] width 41 height 10
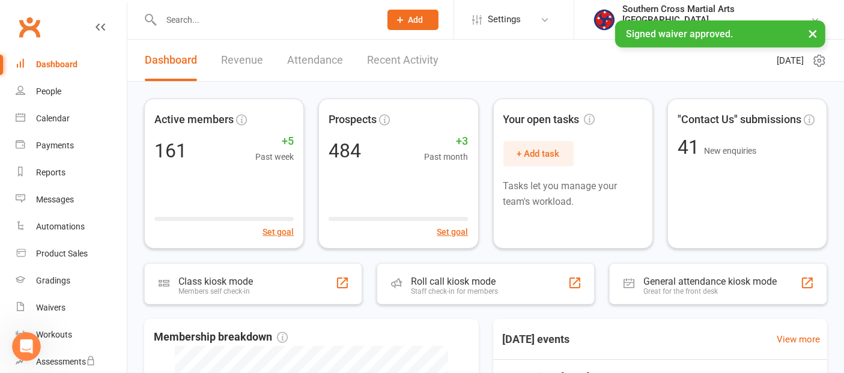
click at [434, 60] on link "Recent Activity" at bounding box center [402, 60] width 71 height 41
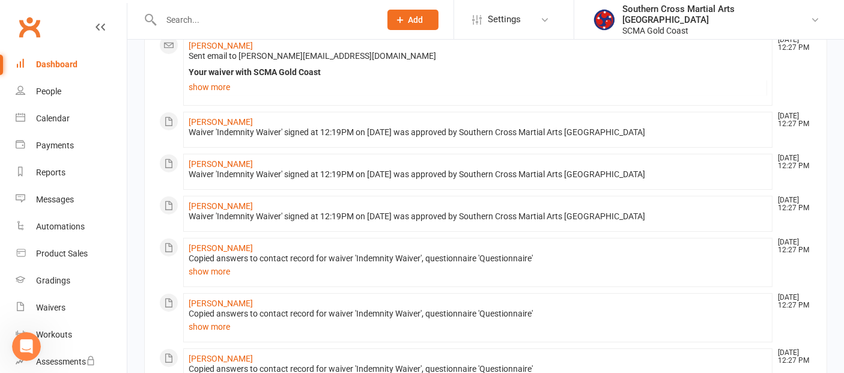
scroll to position [133, 0]
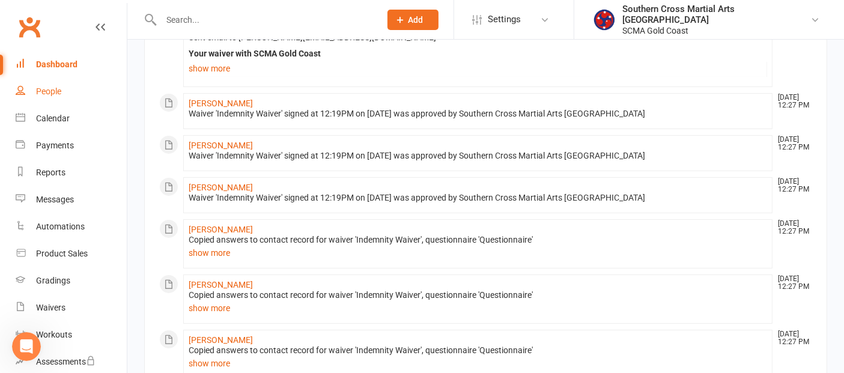
click at [35, 85] on link "People" at bounding box center [71, 91] width 111 height 27
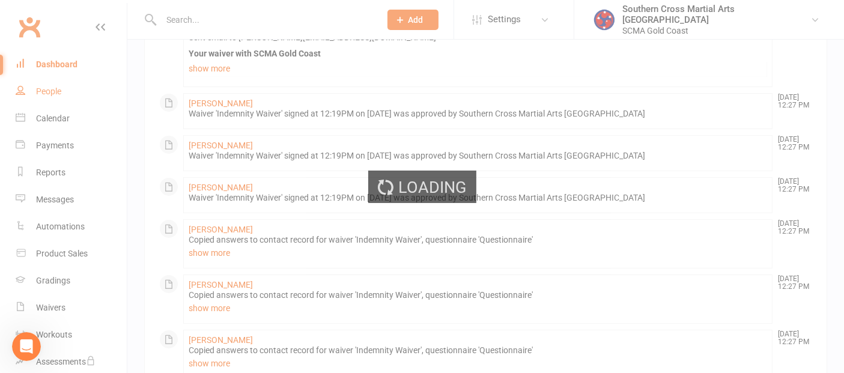
select select "100"
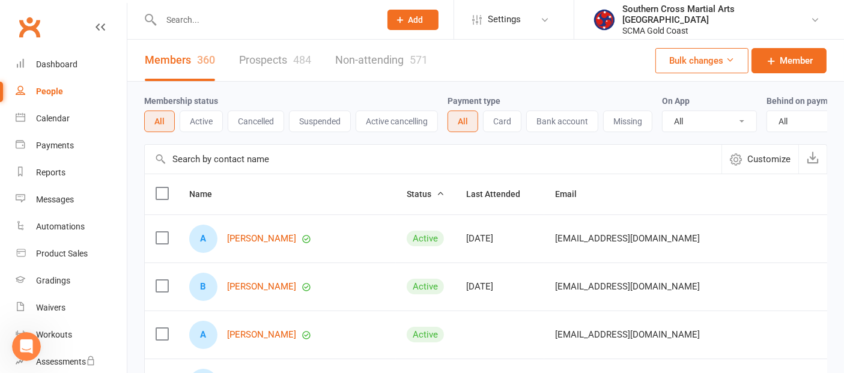
click at [231, 172] on input "text" at bounding box center [433, 159] width 577 height 29
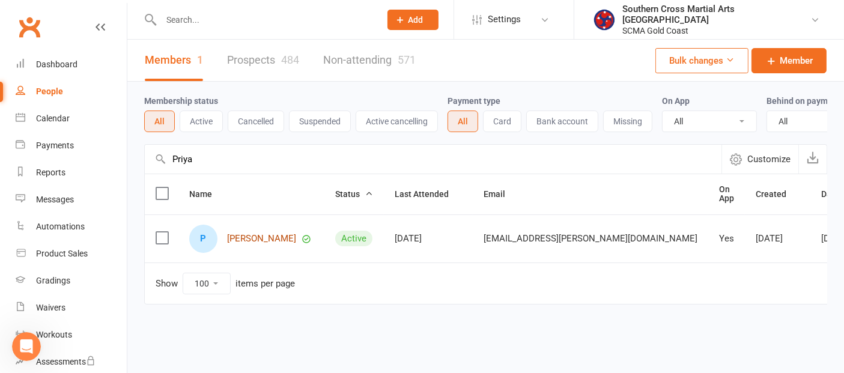
type input "Priya"
click at [250, 244] on link "Priya Bland" at bounding box center [261, 239] width 69 height 10
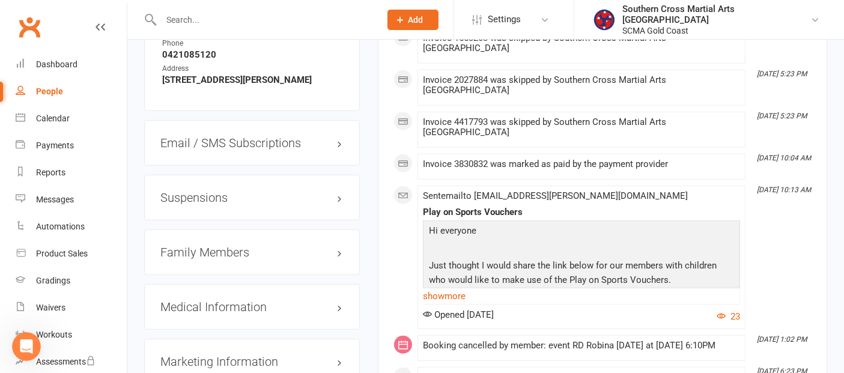
scroll to position [1067, 0]
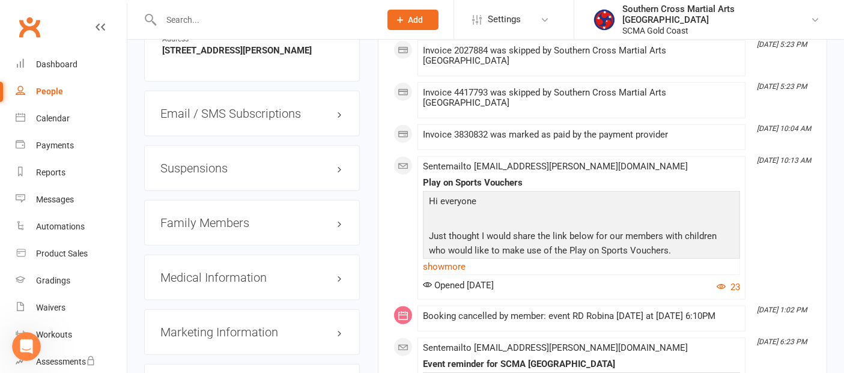
click at [221, 216] on h3 "Family Members" at bounding box center [251, 222] width 183 height 13
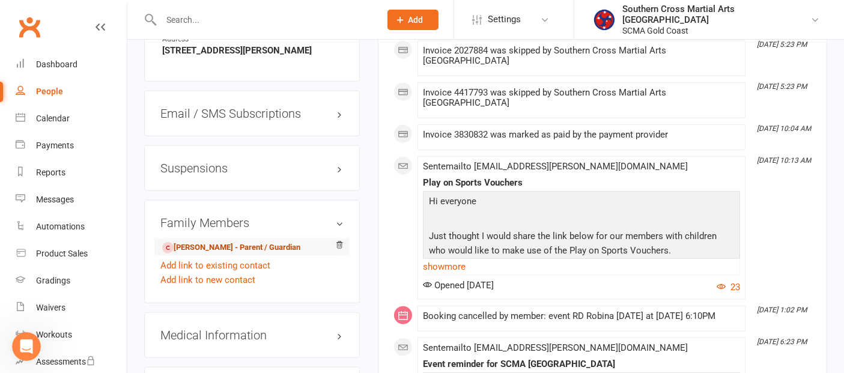
click at [221, 241] on link "Liam Bland - Parent / Guardian" at bounding box center [231, 247] width 138 height 13
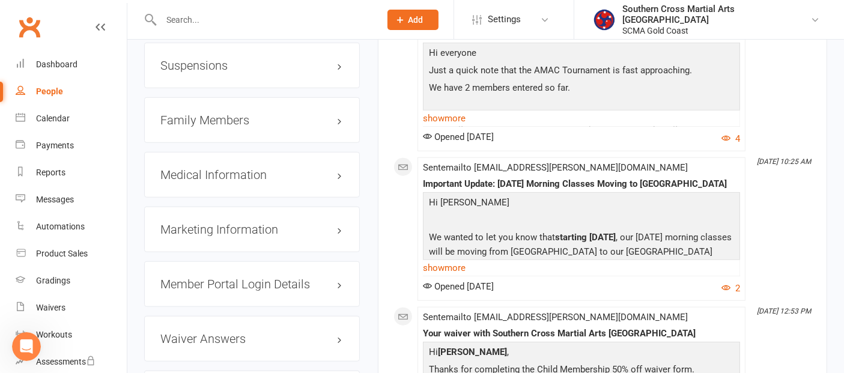
scroll to position [1067, 0]
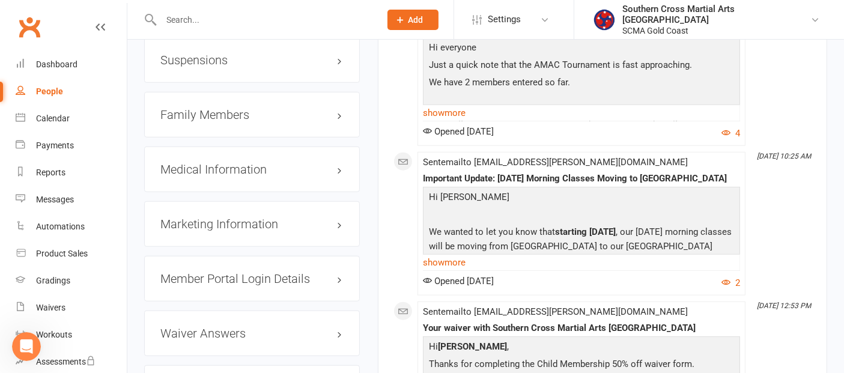
click at [219, 108] on h3 "Family Members" at bounding box center [251, 114] width 183 height 13
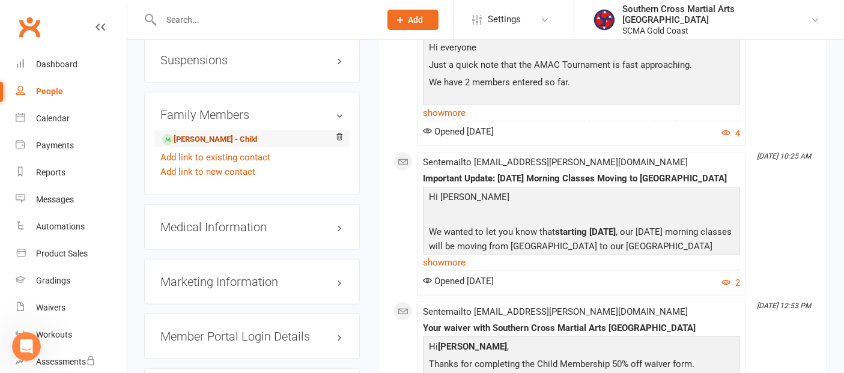
click at [216, 133] on link "Priya Bland - Child" at bounding box center [209, 139] width 95 height 13
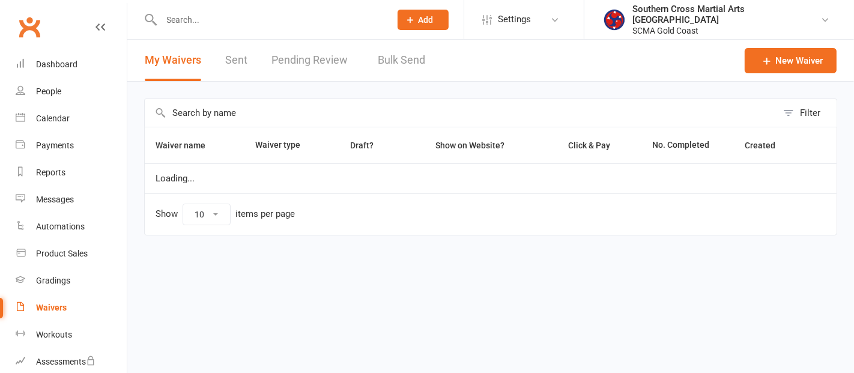
click at [228, 114] on input "text" at bounding box center [461, 113] width 632 height 28
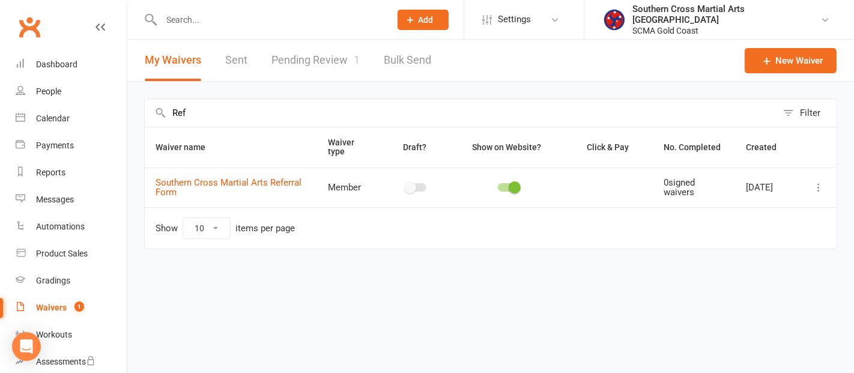
type input "Ref"
click at [820, 189] on icon at bounding box center [819, 187] width 12 height 12
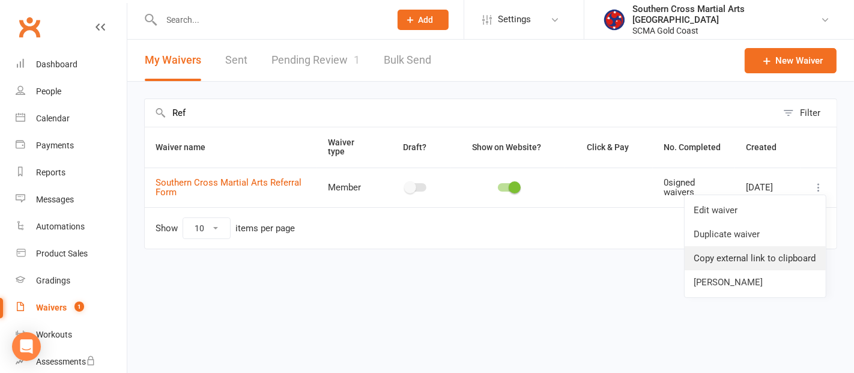
click at [777, 252] on link "Copy external link to clipboard" at bounding box center [755, 258] width 141 height 24
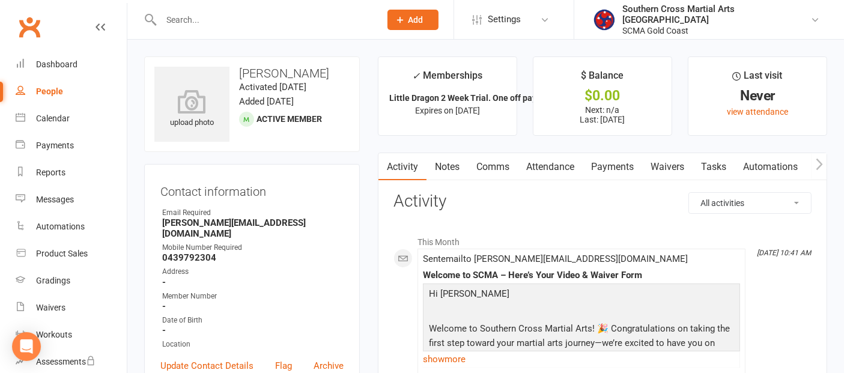
click at [550, 163] on link "Attendance" at bounding box center [550, 167] width 65 height 28
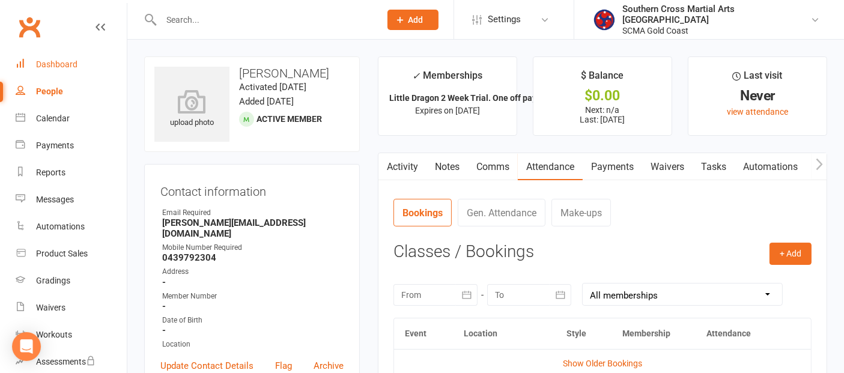
click at [55, 59] on div "Dashboard" at bounding box center [56, 64] width 41 height 10
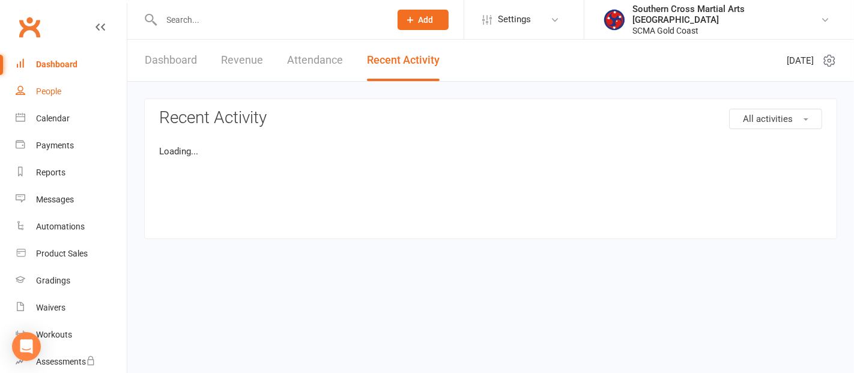
click at [52, 93] on div "People" at bounding box center [48, 91] width 25 height 10
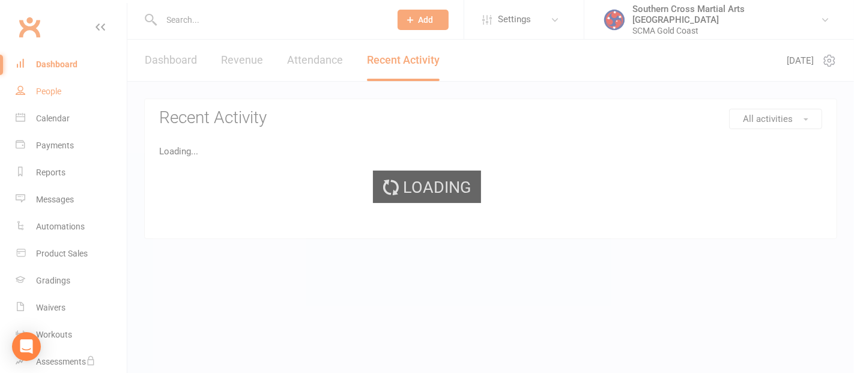
select select "100"
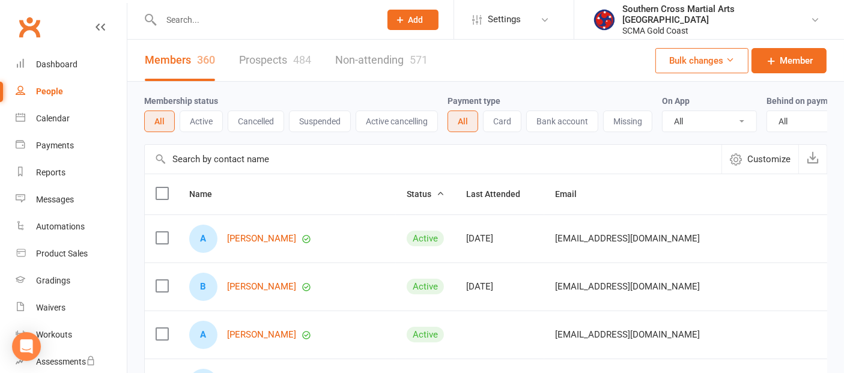
click at [193, 172] on input "text" at bounding box center [433, 159] width 577 height 29
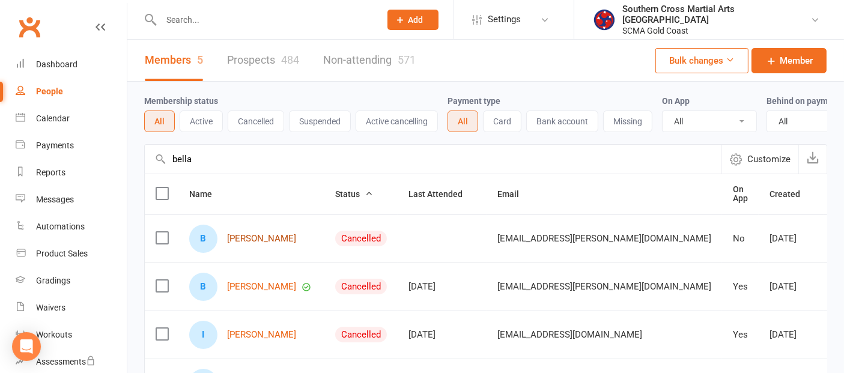
type input "bella"
click at [247, 244] on link "Bella Bland" at bounding box center [261, 239] width 69 height 10
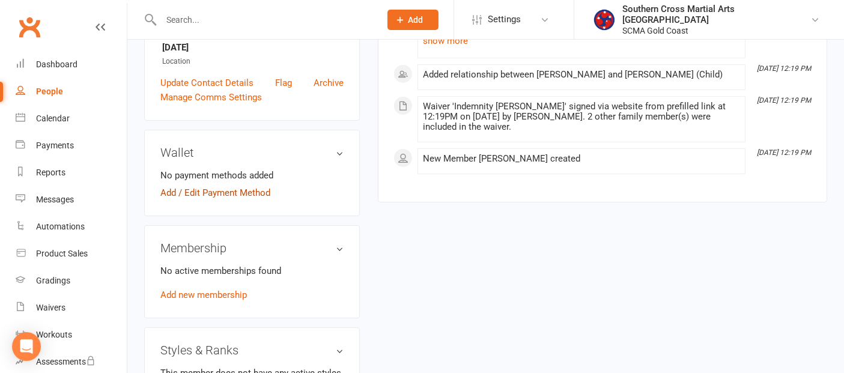
scroll to position [333, 0]
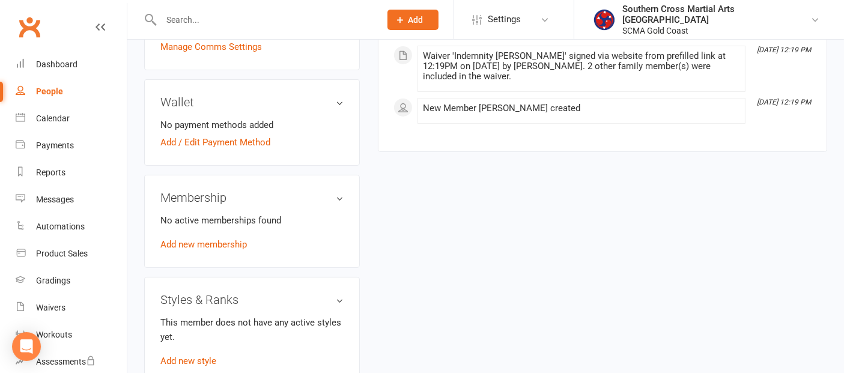
click at [210, 239] on link "Add new membership" at bounding box center [203, 244] width 86 height 11
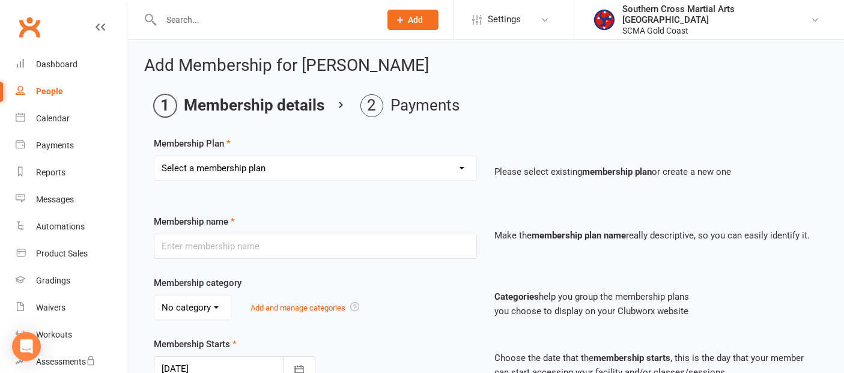
click at [327, 169] on select "Select a membership plan Create new Membership Plan General Monthly Weekly Basi…" at bounding box center [315, 168] width 322 height 24
select select "1"
click at [154, 156] on select "Select a membership plan Create new Membership Plan General Monthly Weekly Basi…" at bounding box center [315, 168] width 322 height 24
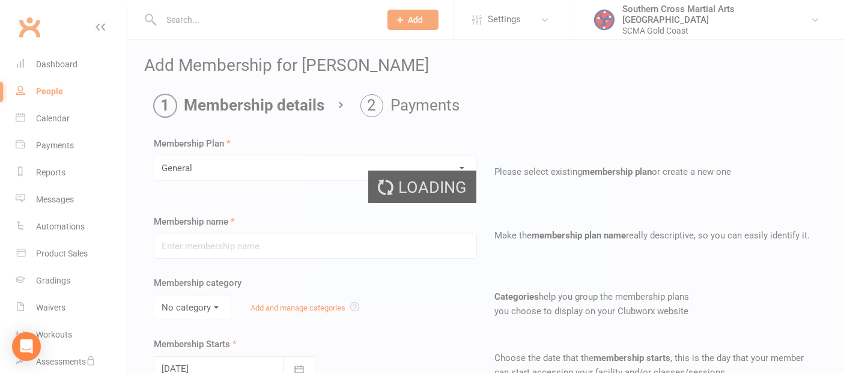
type input "General"
select select "2"
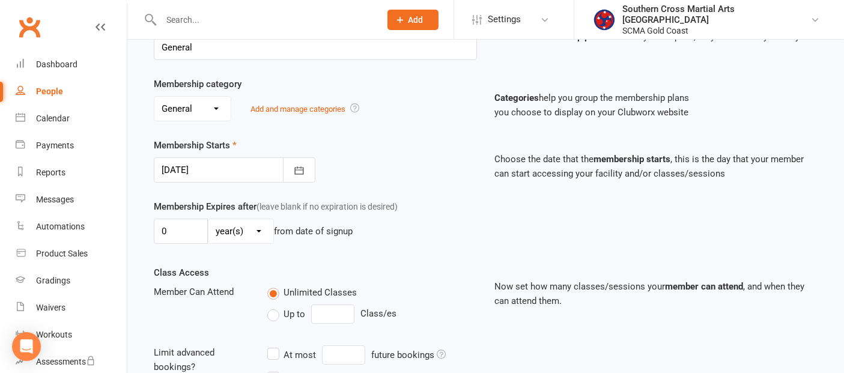
scroll to position [200, 0]
click at [298, 172] on icon "button" at bounding box center [299, 169] width 12 height 12
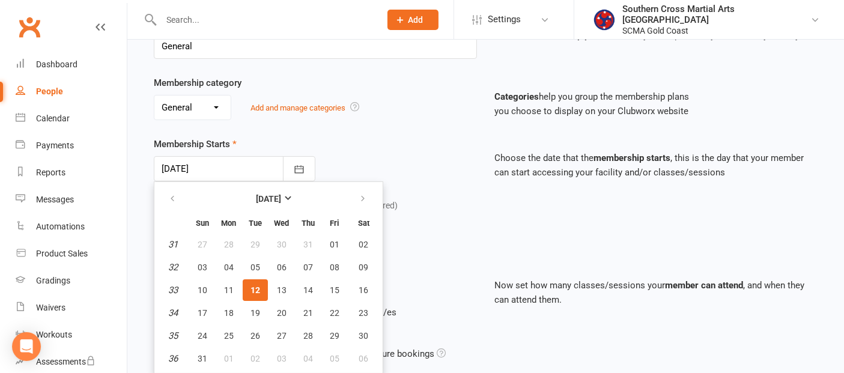
click at [250, 288] on span "12" at bounding box center [255, 290] width 10 height 10
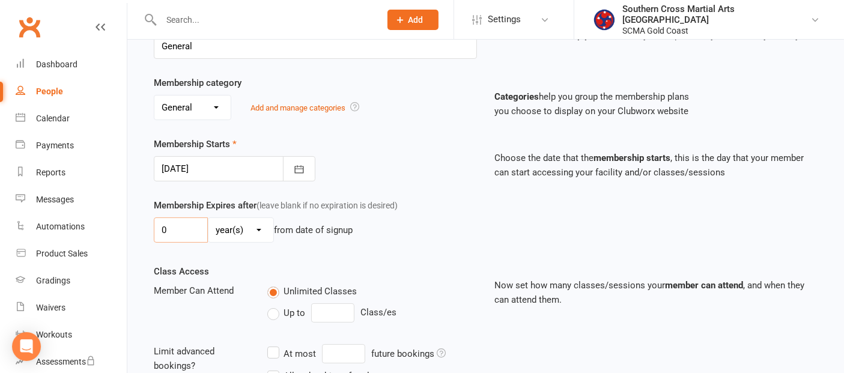
drag, startPoint x: 186, startPoint y: 230, endPoint x: 147, endPoint y: 229, distance: 39.1
click at [147, 229] on div "Membership Expires after (leave blank if no expiration is desired) 0 day(s) wee…" at bounding box center [315, 222] width 341 height 49
type input "3"
drag, startPoint x: 238, startPoint y: 218, endPoint x: 237, endPoint y: 226, distance: 8.6
click at [239, 218] on select "day(s) week(s) month(s) year(s)" at bounding box center [240, 230] width 65 height 24
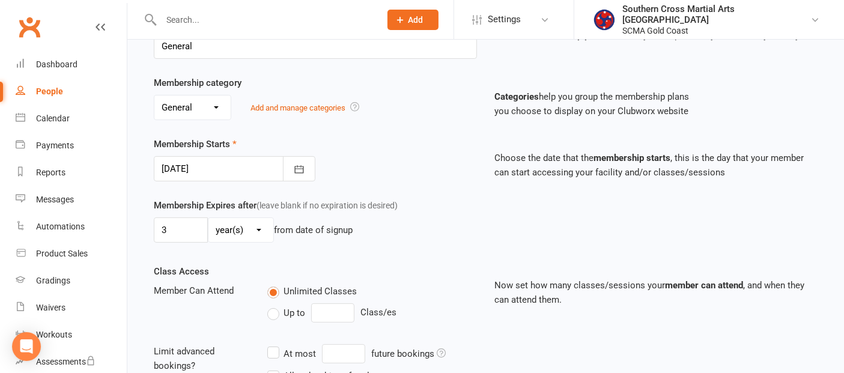
select select "1"
click at [208, 218] on select "day(s) week(s) month(s) year(s)" at bounding box center [240, 230] width 65 height 24
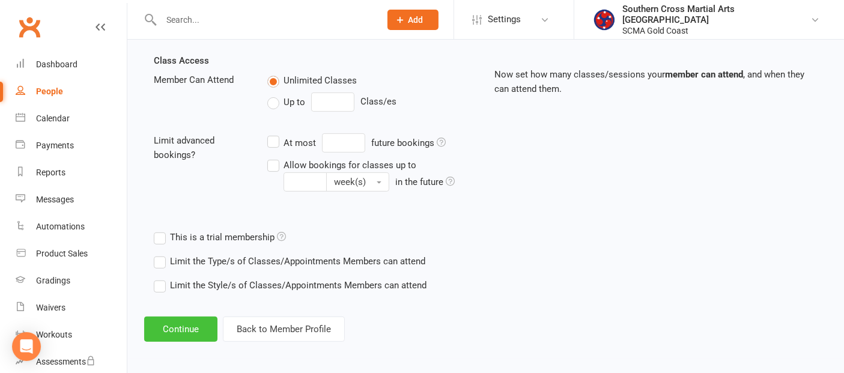
click at [192, 321] on button "Continue" at bounding box center [180, 329] width 73 height 25
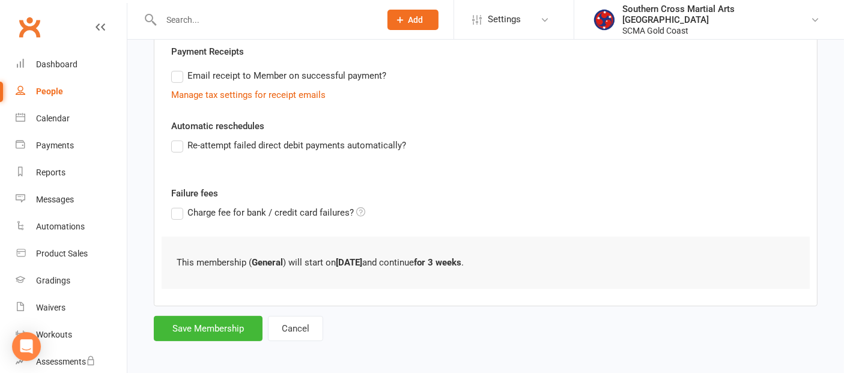
scroll to position [354, 0]
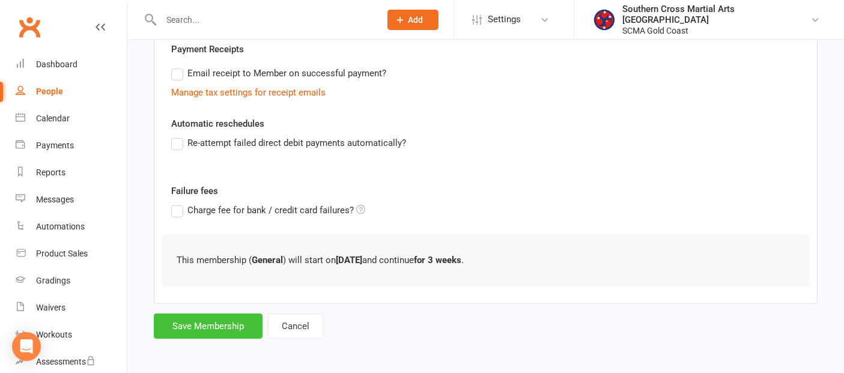
click at [221, 324] on button "Save Membership" at bounding box center [208, 326] width 109 height 25
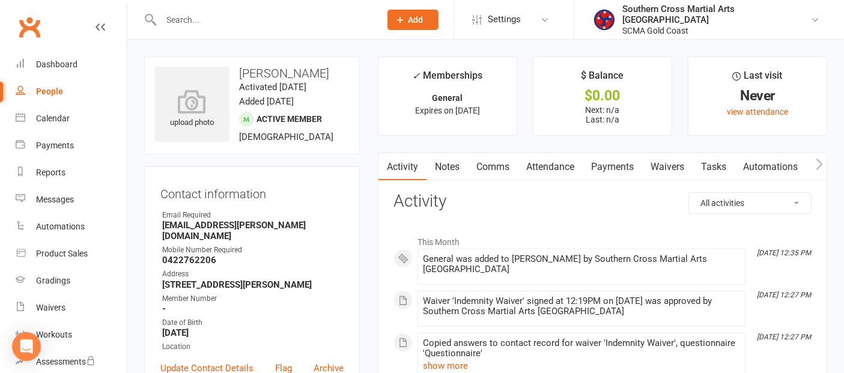
click at [820, 163] on icon "button" at bounding box center [819, 164] width 7 height 13
click at [823, 163] on button "button" at bounding box center [818, 166] width 15 height 27
click at [823, 162] on button "button" at bounding box center [818, 166] width 15 height 27
click at [811, 169] on button "button" at bounding box center [818, 166] width 15 height 27
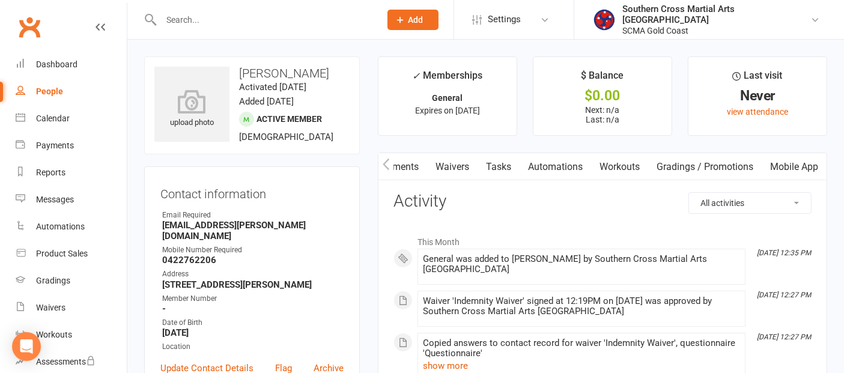
click at [793, 166] on link "Mobile App" at bounding box center [794, 167] width 65 height 28
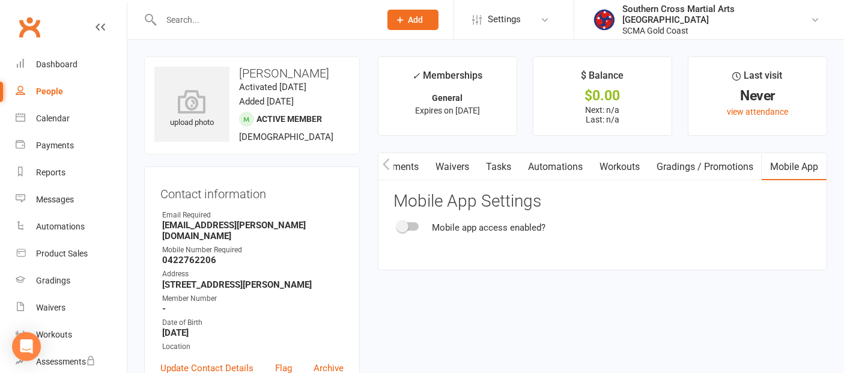
click at [413, 228] on div at bounding box center [408, 226] width 20 height 8
click at [398, 225] on input "checkbox" at bounding box center [398, 225] width 0 height 0
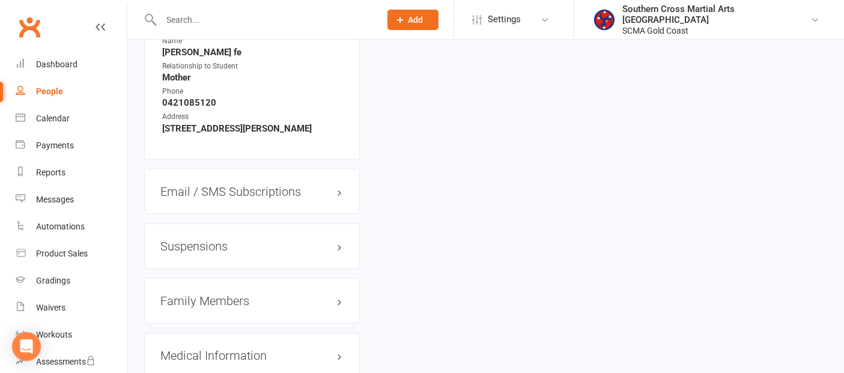
scroll to position [867, 0]
click at [184, 292] on h3 "Family Members" at bounding box center [251, 298] width 183 height 13
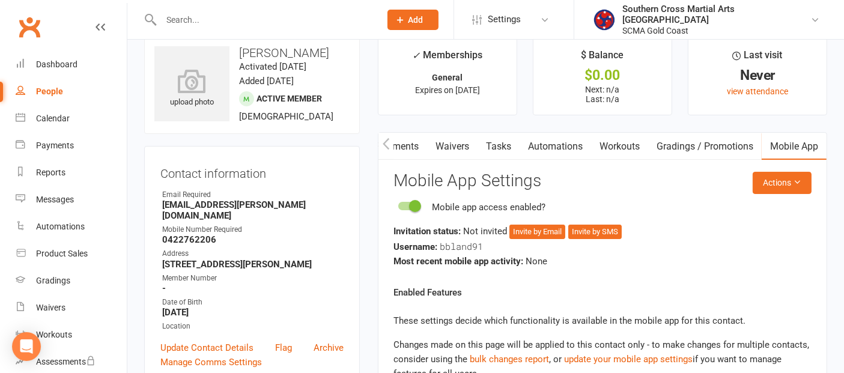
scroll to position [0, 0]
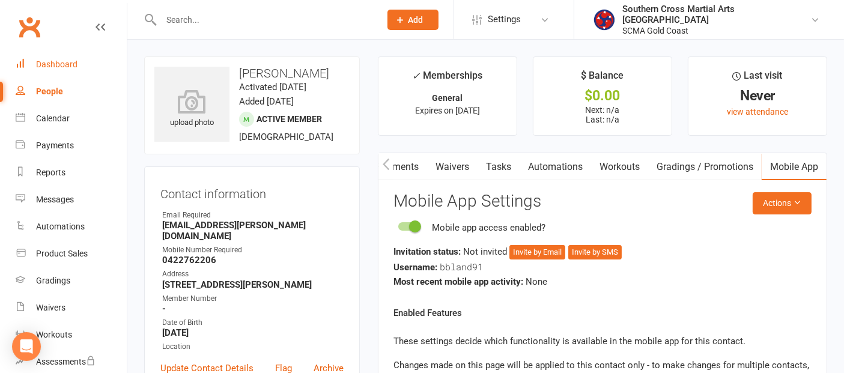
click at [60, 67] on div "Dashboard" at bounding box center [56, 64] width 41 height 10
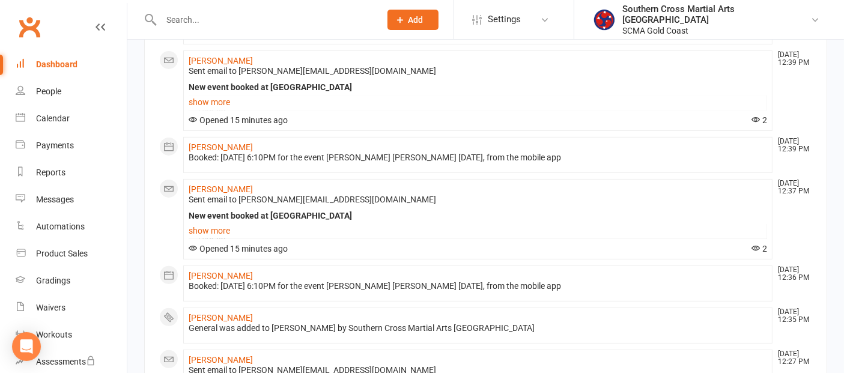
scroll to position [467, 0]
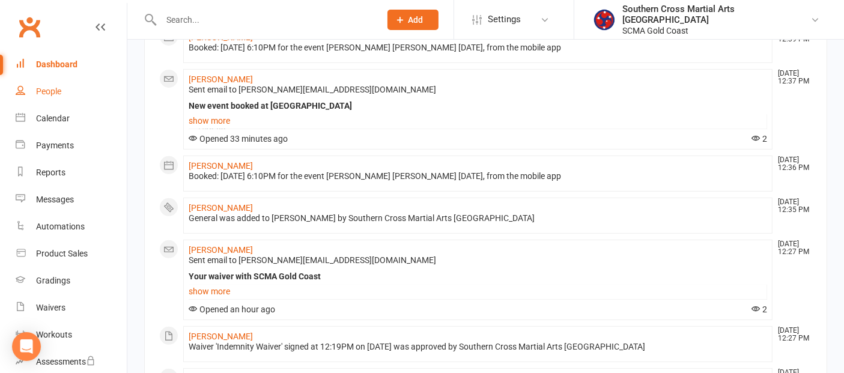
click at [51, 88] on div "People" at bounding box center [48, 91] width 25 height 10
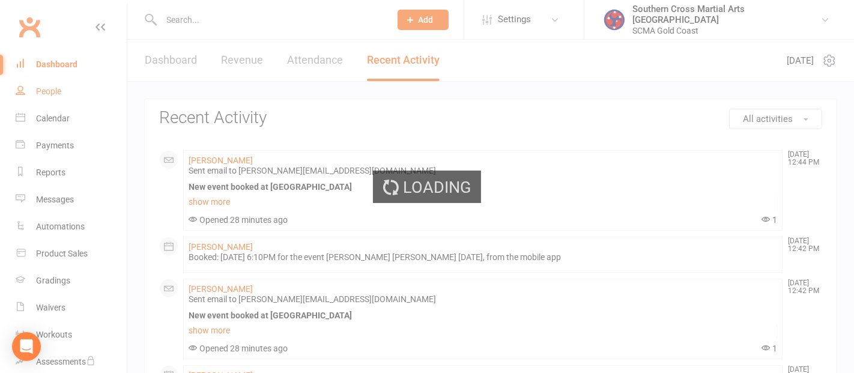
select select "100"
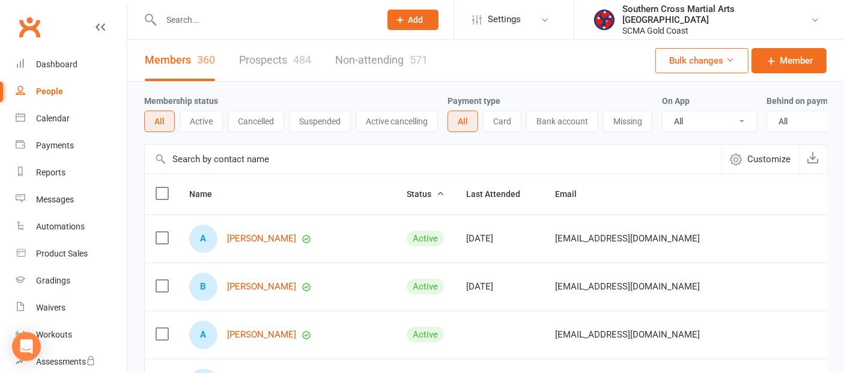
click at [280, 163] on input "text" at bounding box center [433, 159] width 577 height 29
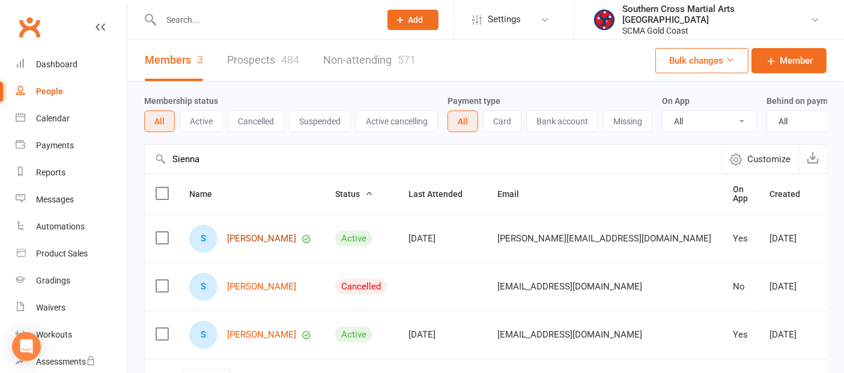
type input "Sienna"
click at [244, 244] on link "Sienna Lee" at bounding box center [261, 239] width 69 height 10
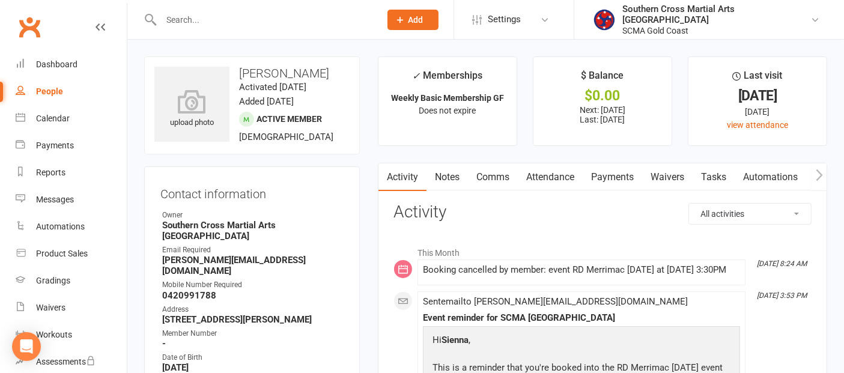
click at [599, 179] on link "Payments" at bounding box center [612, 177] width 59 height 28
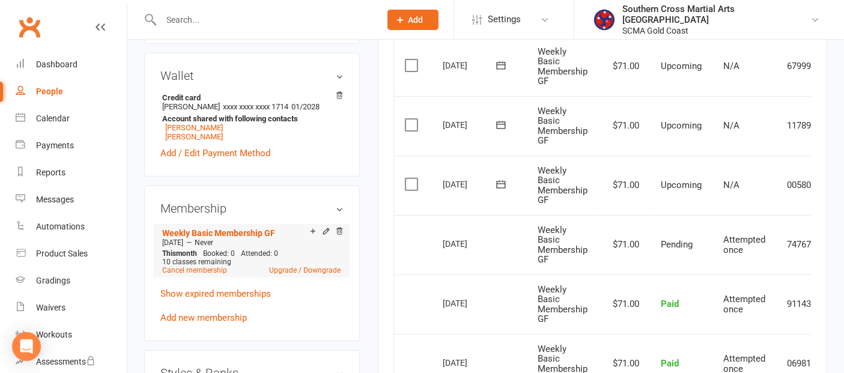
scroll to position [400, 0]
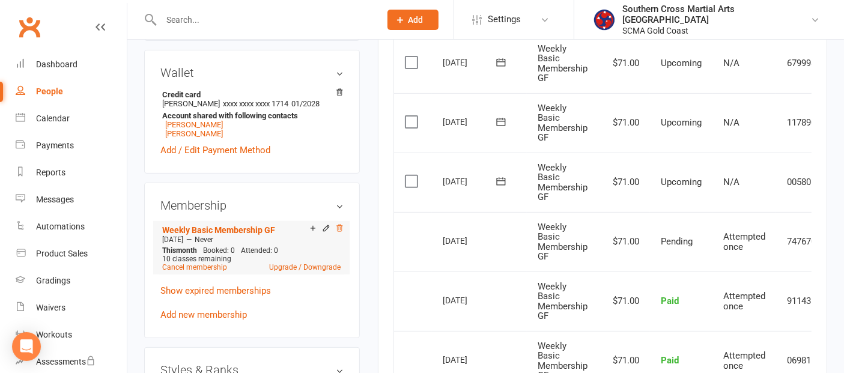
click at [338, 227] on icon at bounding box center [339, 228] width 8 height 8
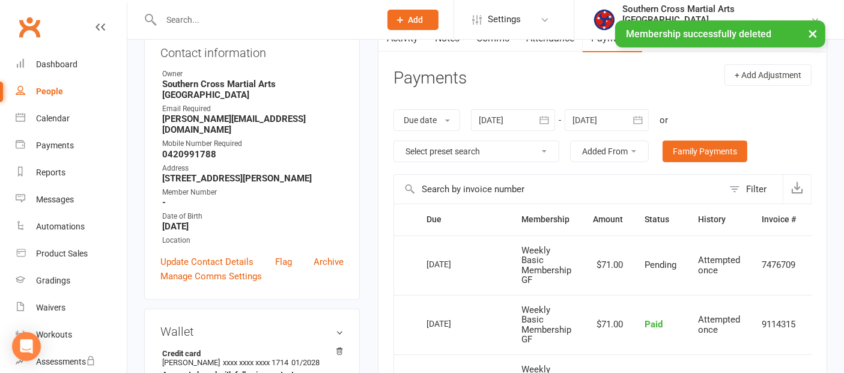
scroll to position [0, 0]
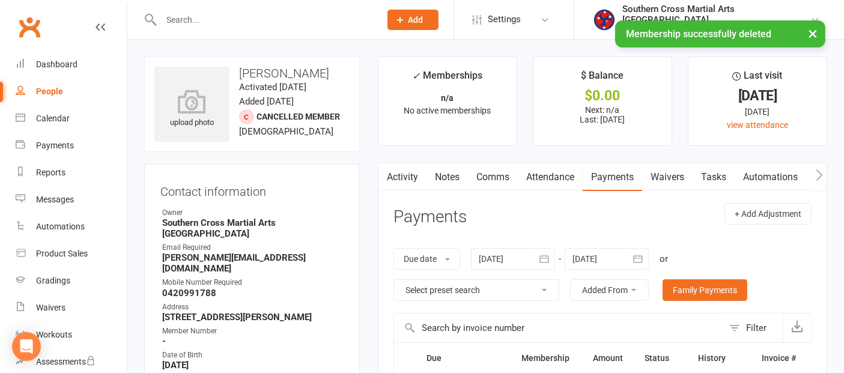
click at [539, 175] on link "Attendance" at bounding box center [550, 177] width 65 height 28
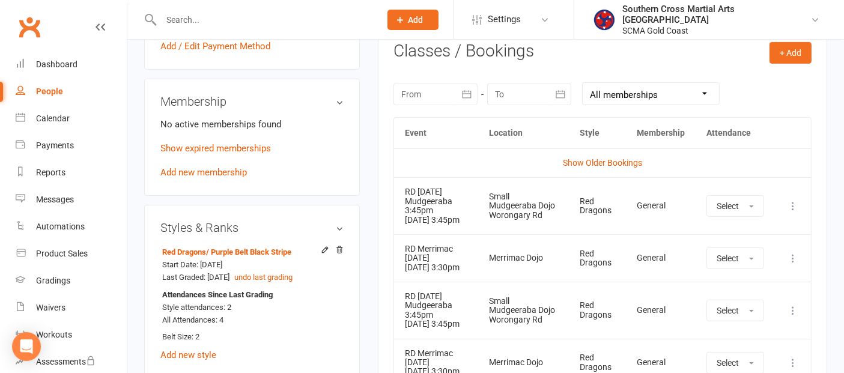
scroll to position [533, 0]
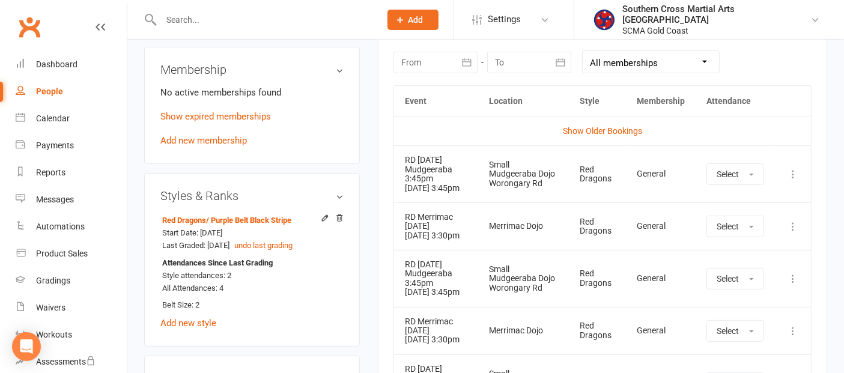
click at [793, 175] on icon at bounding box center [793, 174] width 12 height 12
click at [739, 242] on link "Remove booking" at bounding box center [739, 246] width 119 height 24
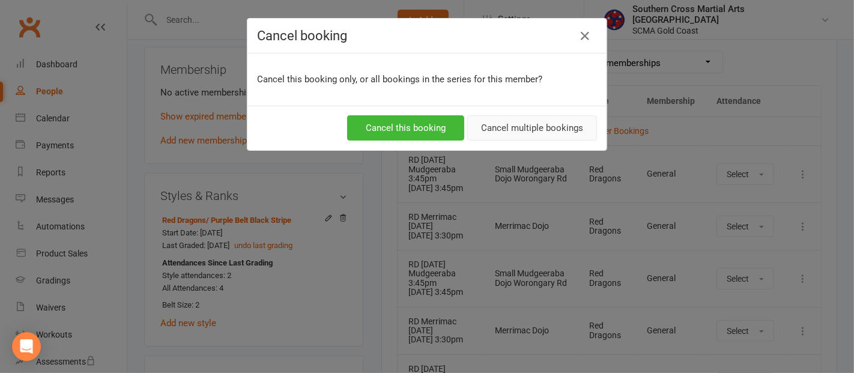
click at [491, 133] on button "Cancel multiple bookings" at bounding box center [532, 127] width 130 height 25
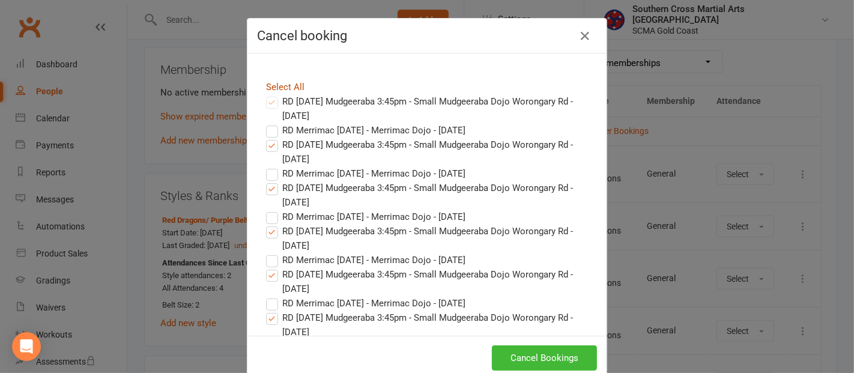
click at [276, 85] on link "Select All" at bounding box center [285, 87] width 38 height 11
click at [540, 359] on button "Cancel Bookings" at bounding box center [544, 357] width 105 height 25
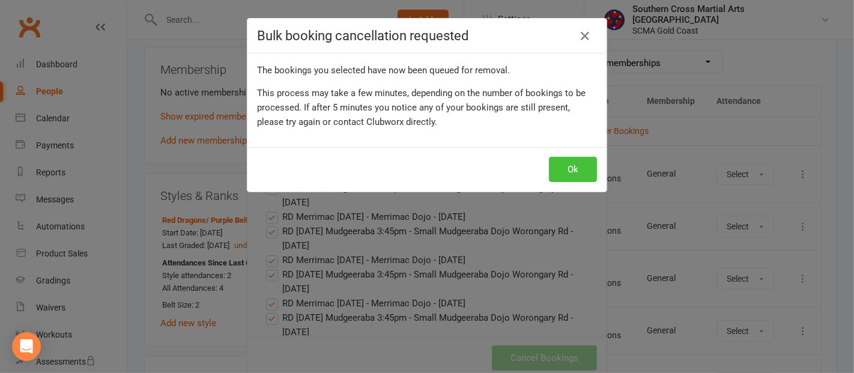
click at [549, 169] on button "Ok" at bounding box center [573, 169] width 48 height 25
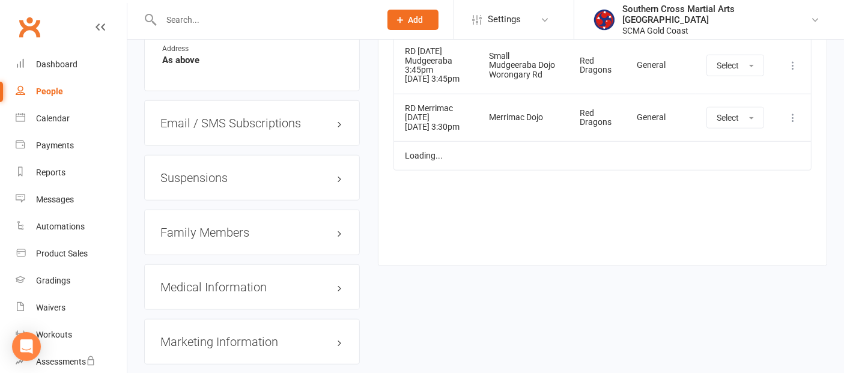
scroll to position [1067, 0]
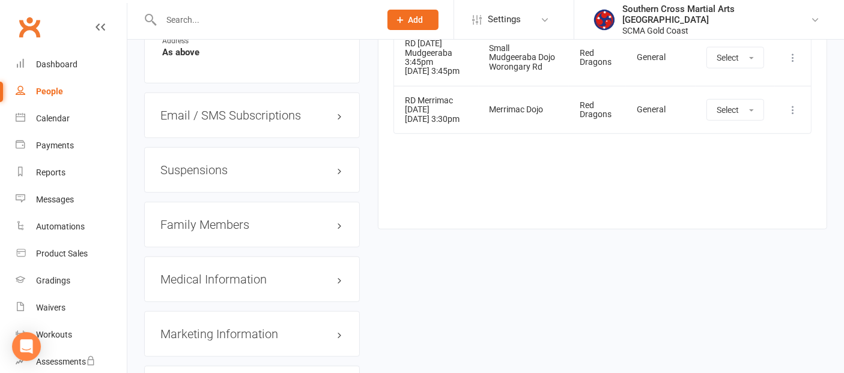
click at [195, 222] on h3 "Family Members" at bounding box center [251, 224] width 183 height 13
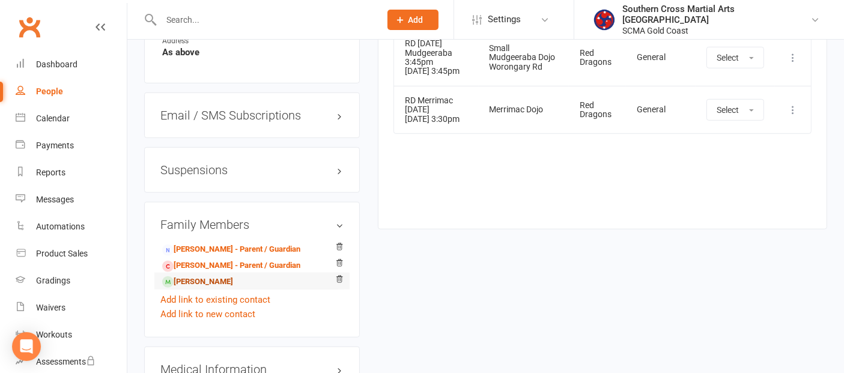
click at [216, 276] on link "Amaya Lee - Sibling" at bounding box center [197, 282] width 71 height 13
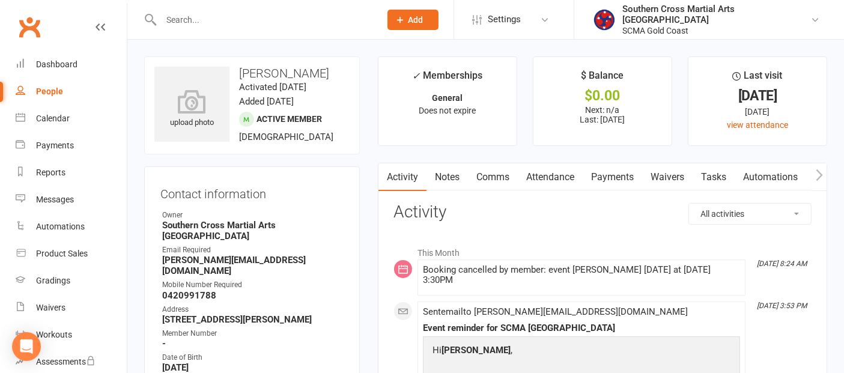
click at [562, 175] on link "Attendance" at bounding box center [550, 177] width 65 height 28
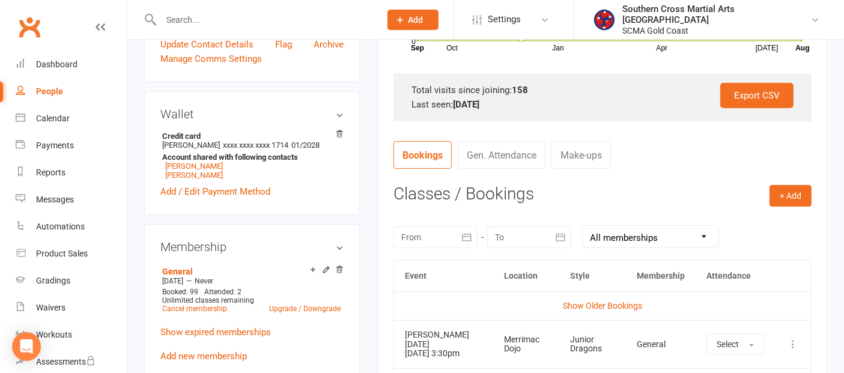
scroll to position [467, 0]
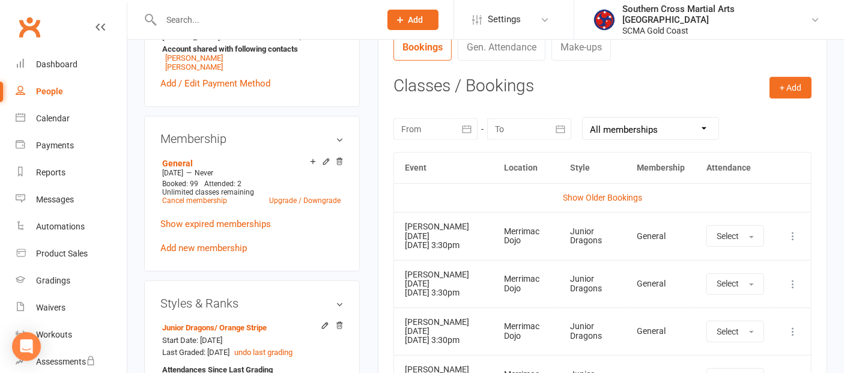
click at [791, 236] on icon at bounding box center [793, 236] width 12 height 12
click at [745, 309] on link "Remove booking" at bounding box center [739, 307] width 119 height 24
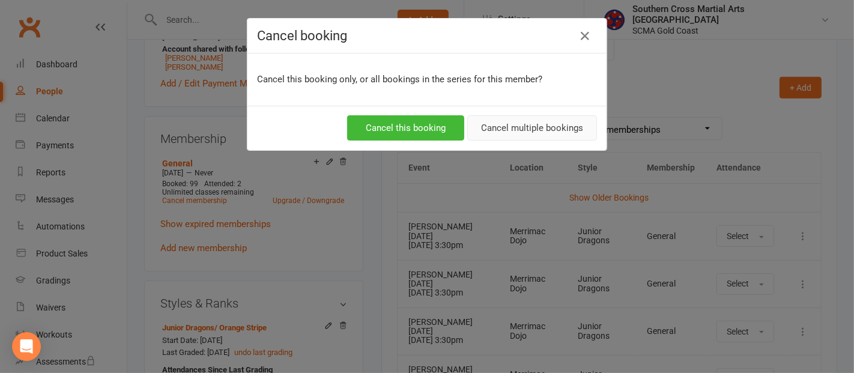
click at [488, 135] on button "Cancel multiple bookings" at bounding box center [532, 127] width 130 height 25
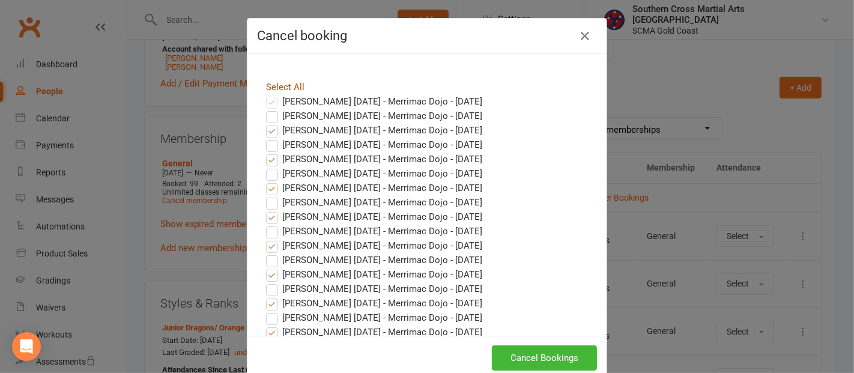
click at [293, 85] on link "Select All" at bounding box center [285, 87] width 38 height 11
click at [529, 354] on button "Cancel Bookings" at bounding box center [544, 357] width 105 height 25
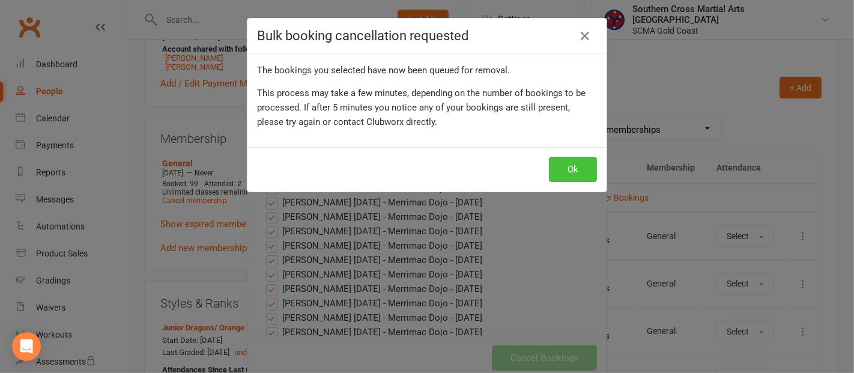
click at [570, 160] on button "Ok" at bounding box center [573, 169] width 48 height 25
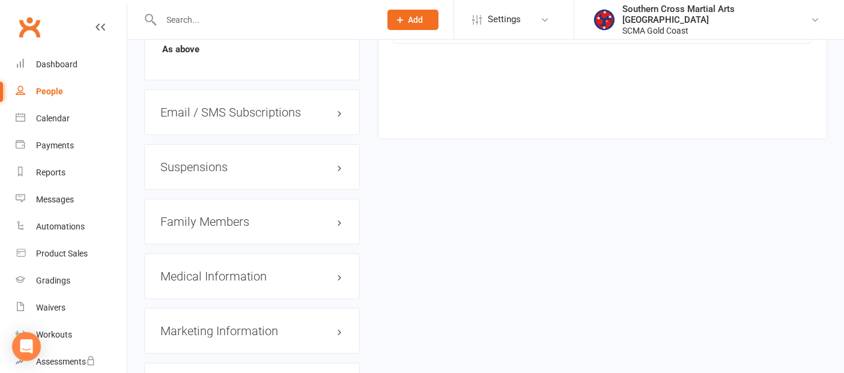
scroll to position [1134, 0]
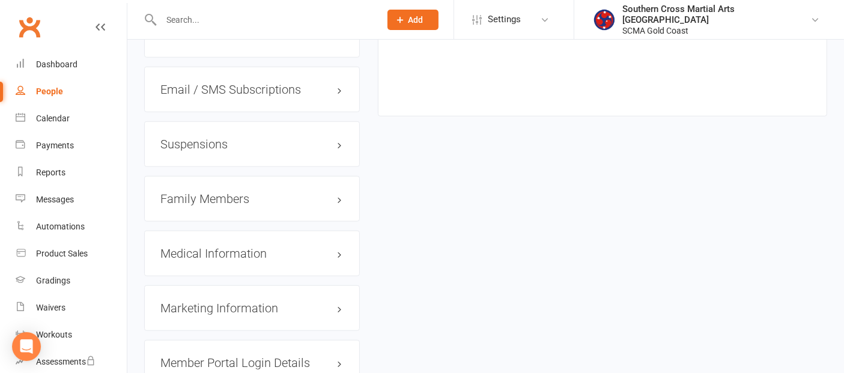
click at [229, 204] on h3 "Family Members" at bounding box center [251, 198] width 183 height 13
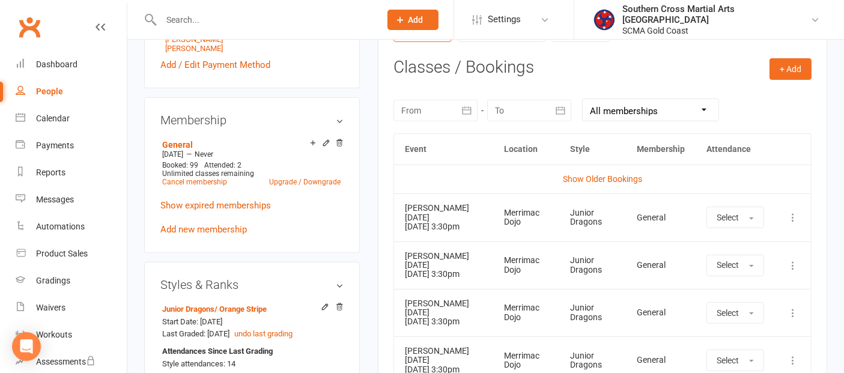
scroll to position [400, 0]
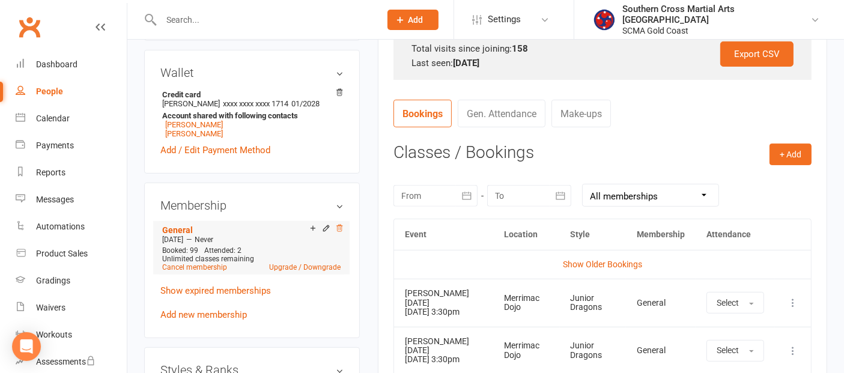
click at [341, 229] on icon at bounding box center [339, 228] width 8 height 8
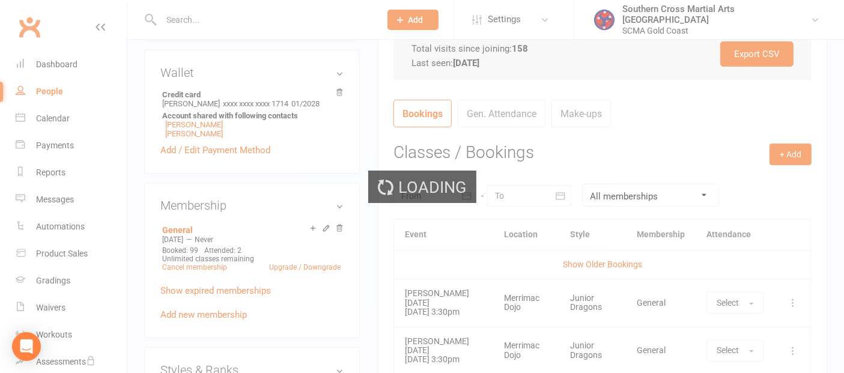
scroll to position [395, 0]
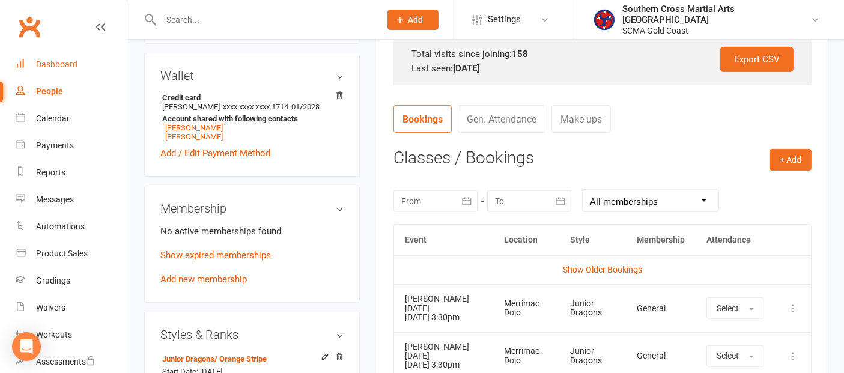
click at [76, 68] on link "Dashboard" at bounding box center [71, 64] width 111 height 27
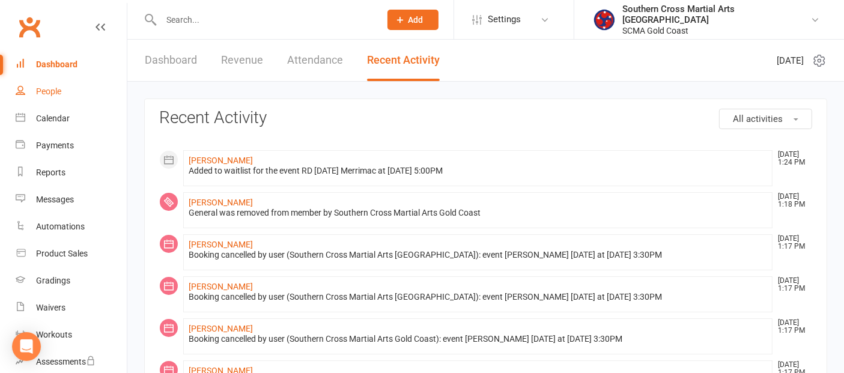
click at [58, 89] on div "People" at bounding box center [48, 91] width 25 height 10
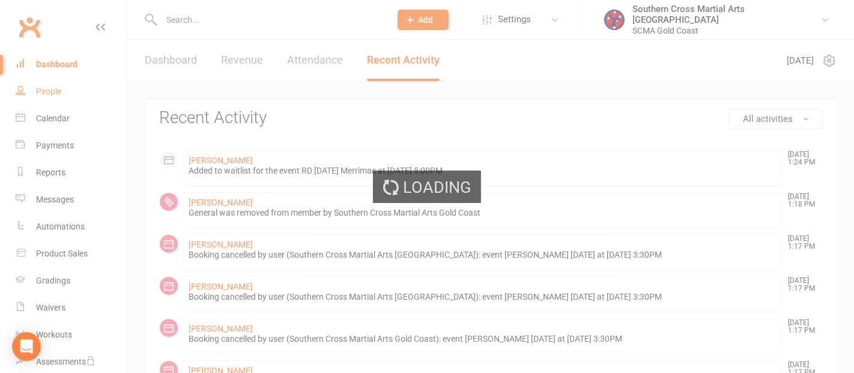
select select "100"
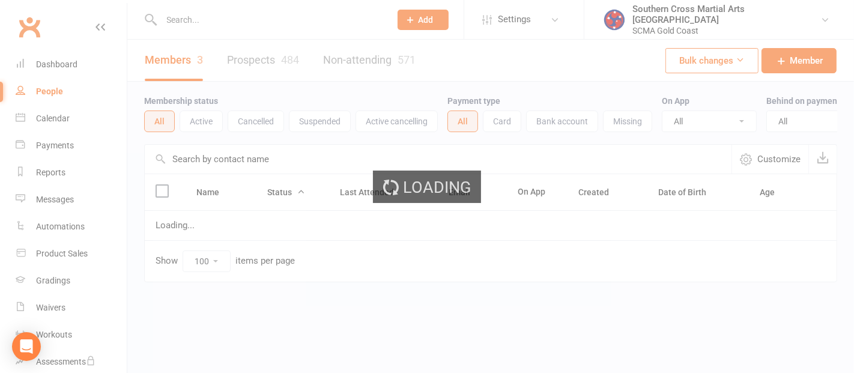
click at [63, 124] on div "Loading" at bounding box center [427, 186] width 854 height 373
click at [63, 117] on div "Calendar" at bounding box center [53, 119] width 34 height 10
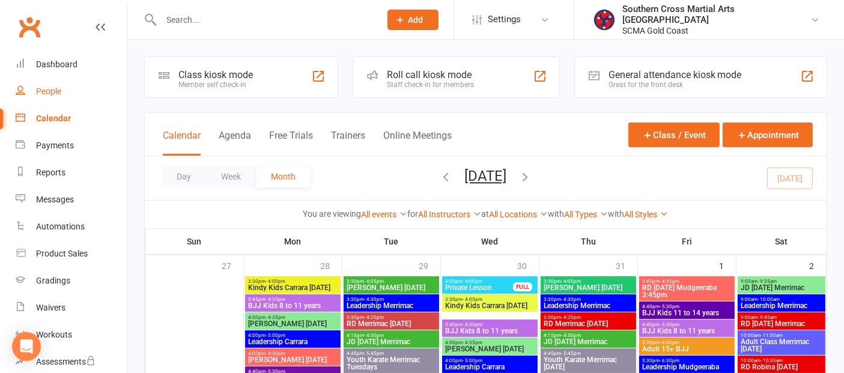
click at [51, 86] on div "People" at bounding box center [48, 91] width 25 height 10
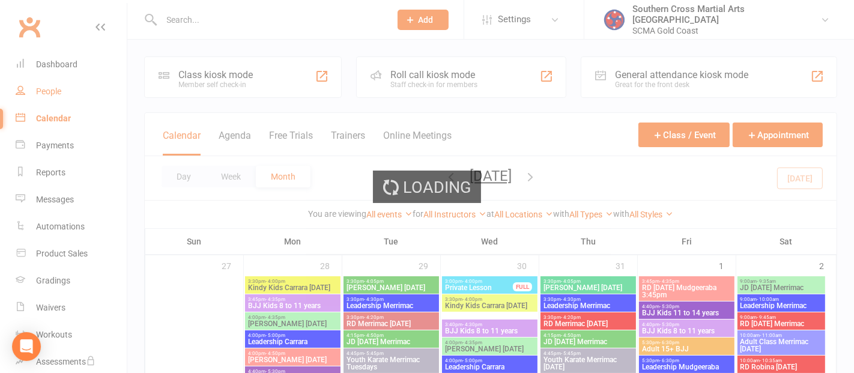
select select "100"
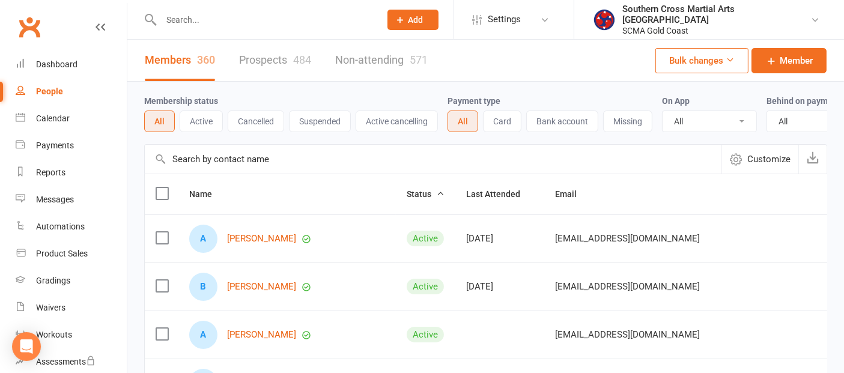
click at [249, 166] on input "text" at bounding box center [433, 159] width 577 height 29
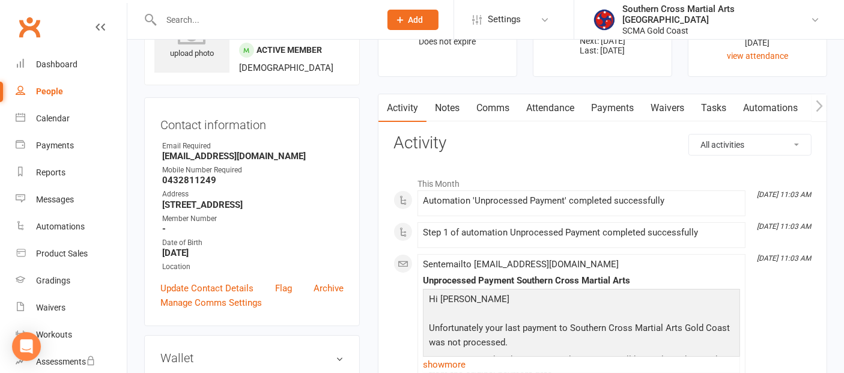
scroll to position [67, 0]
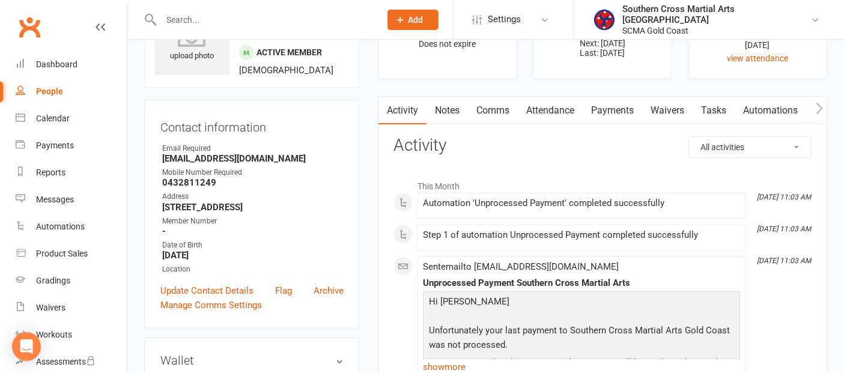
click at [604, 109] on link "Payments" at bounding box center [612, 111] width 59 height 28
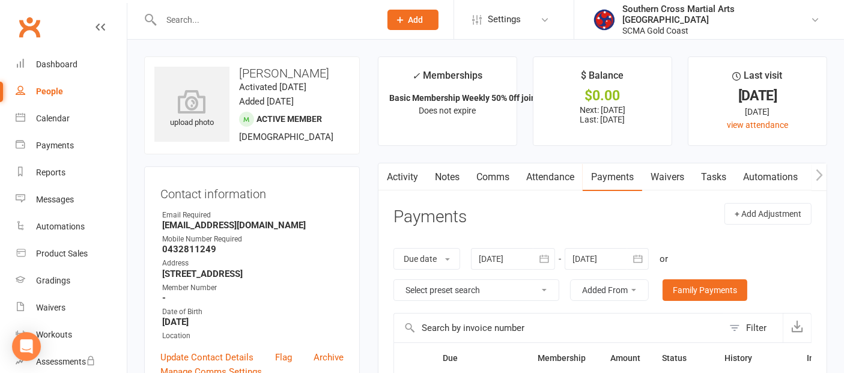
click at [539, 249] on button "button" at bounding box center [544, 259] width 22 height 22
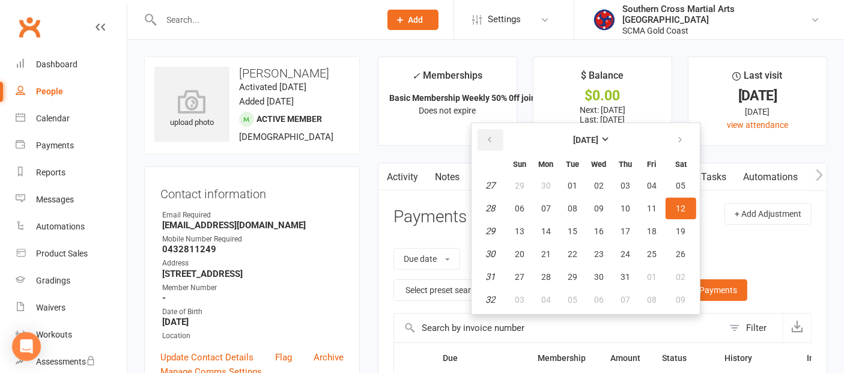
click at [493, 138] on icon "button" at bounding box center [489, 140] width 8 height 10
click at [576, 186] on span "01" at bounding box center [573, 186] width 10 height 10
type input "[DATE]"
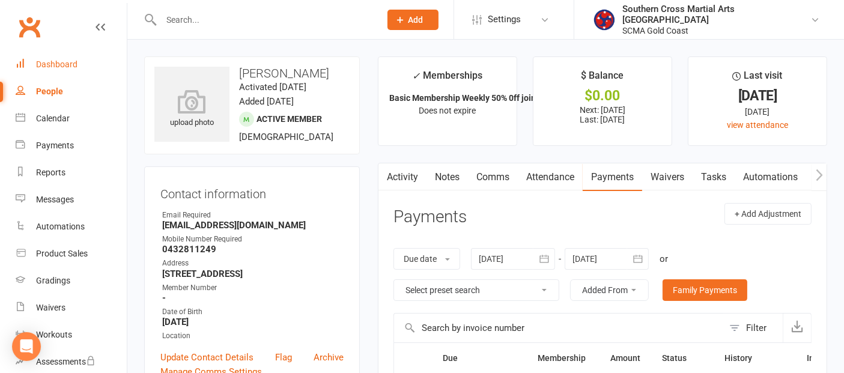
click at [50, 64] on div "Dashboard" at bounding box center [56, 64] width 41 height 10
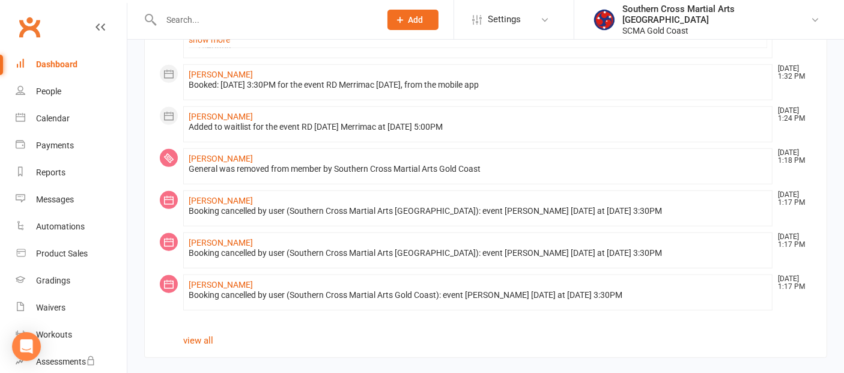
scroll to position [810, 0]
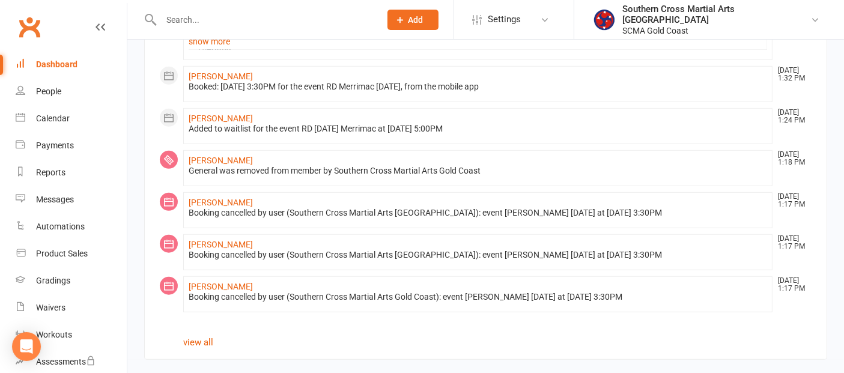
click at [51, 61] on div "Dashboard" at bounding box center [56, 64] width 41 height 10
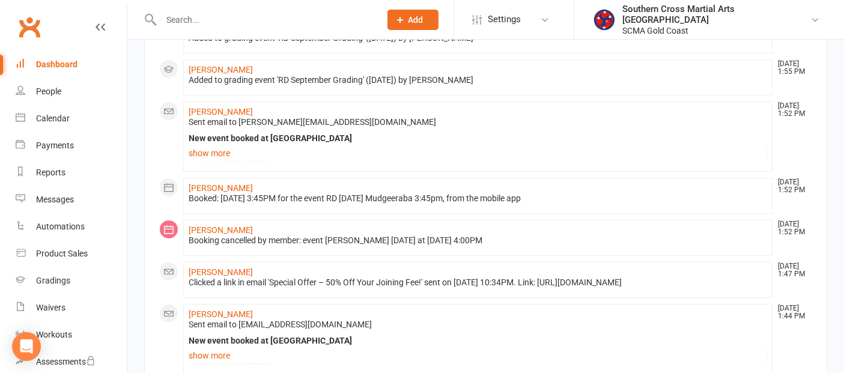
scroll to position [133, 0]
click at [228, 267] on link "[PERSON_NAME]" at bounding box center [221, 272] width 64 height 10
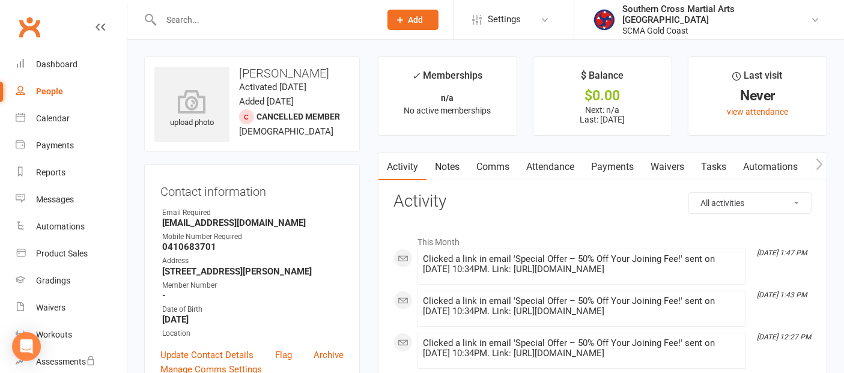
click at [671, 162] on link "Waivers" at bounding box center [667, 167] width 50 height 28
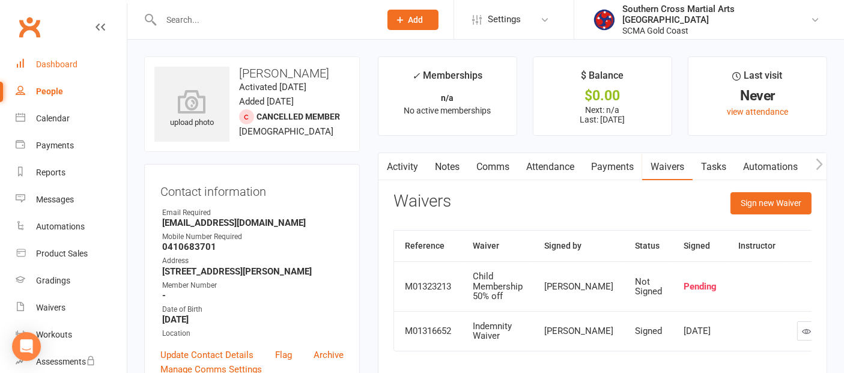
click at [66, 63] on div "Dashboard" at bounding box center [56, 64] width 41 height 10
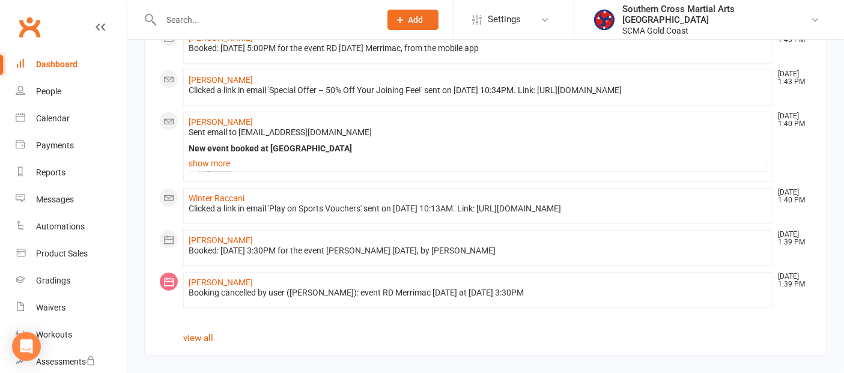
scroll to position [801, 0]
click at [53, 95] on div "People" at bounding box center [48, 91] width 25 height 10
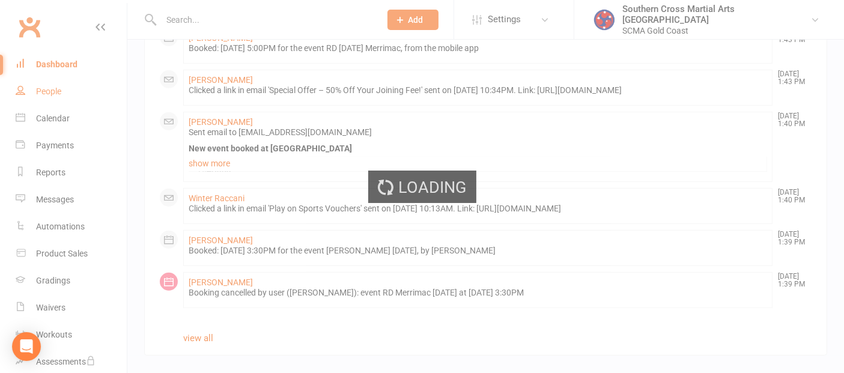
select select "100"
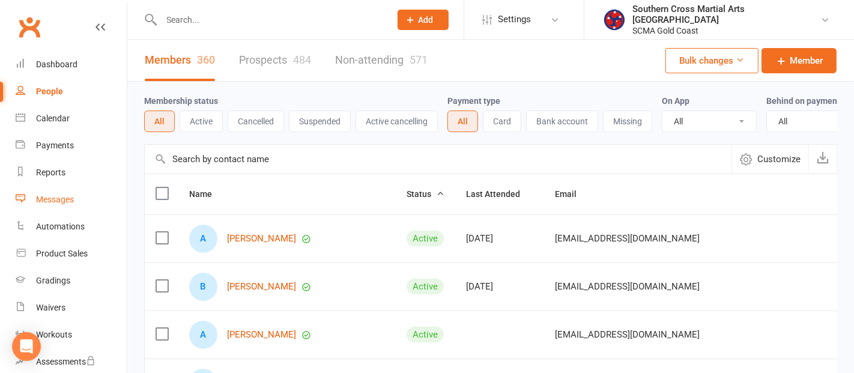
click at [55, 196] on div "Messages" at bounding box center [55, 200] width 38 height 10
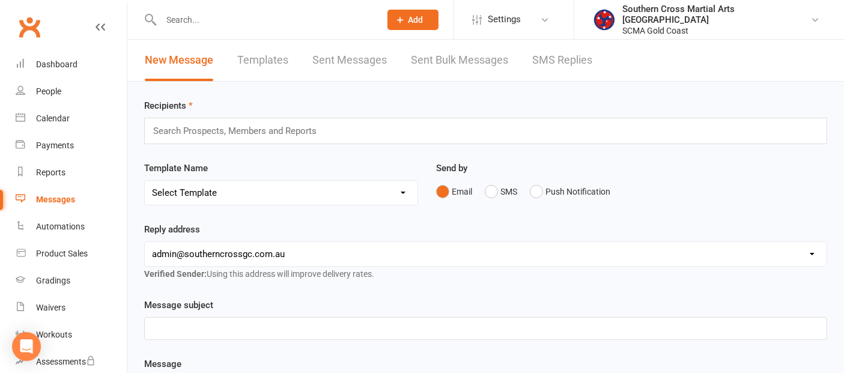
click at [178, 135] on input "text" at bounding box center [240, 131] width 176 height 16
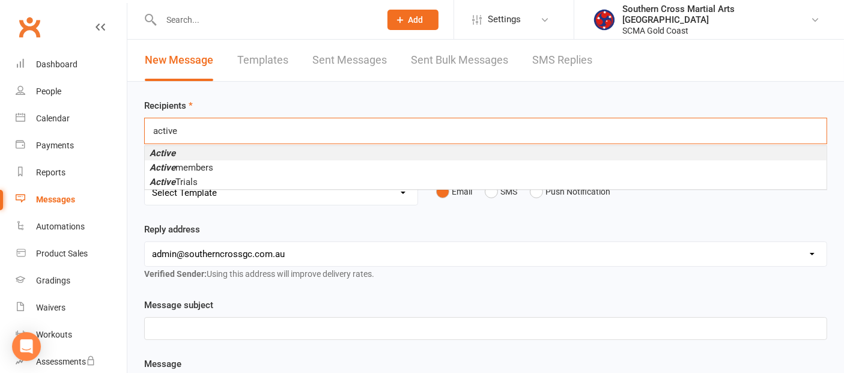
type input "active"
click at [177, 151] on li "Active" at bounding box center [486, 153] width 682 height 14
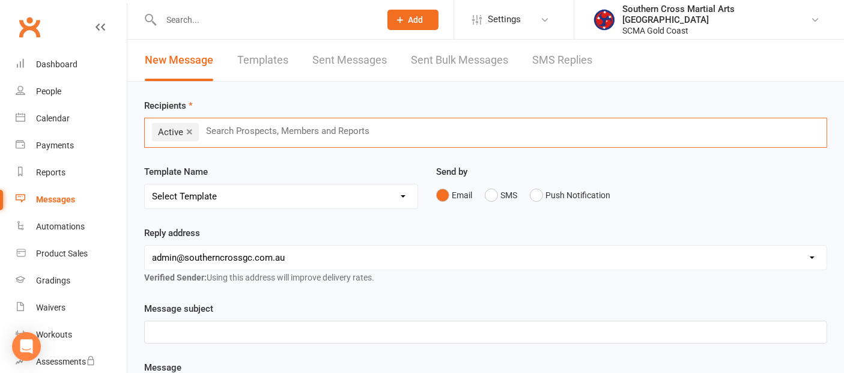
click at [184, 329] on p "﻿" at bounding box center [485, 332] width 667 height 14
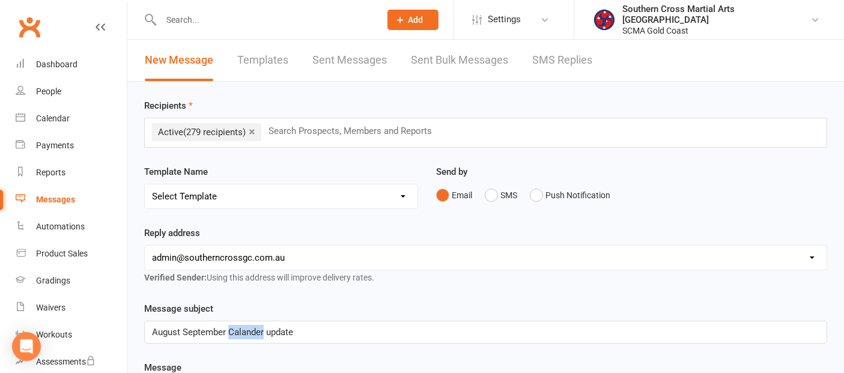
click at [253, 334] on span "August September Calander update" at bounding box center [222, 332] width 141 height 11
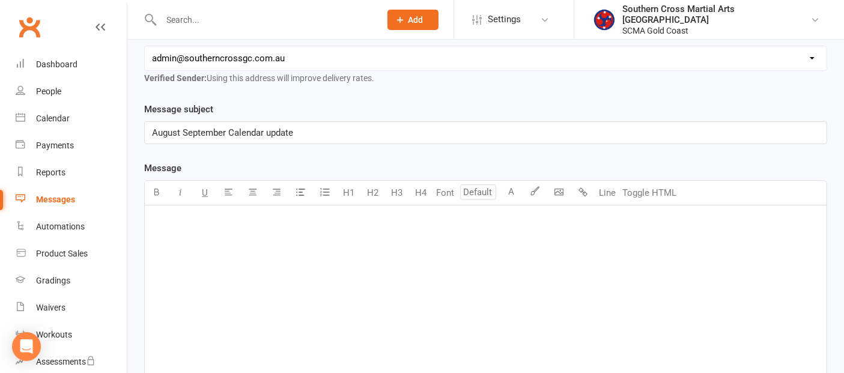
scroll to position [200, 0]
click at [171, 213] on p "﻿" at bounding box center [485, 220] width 667 height 14
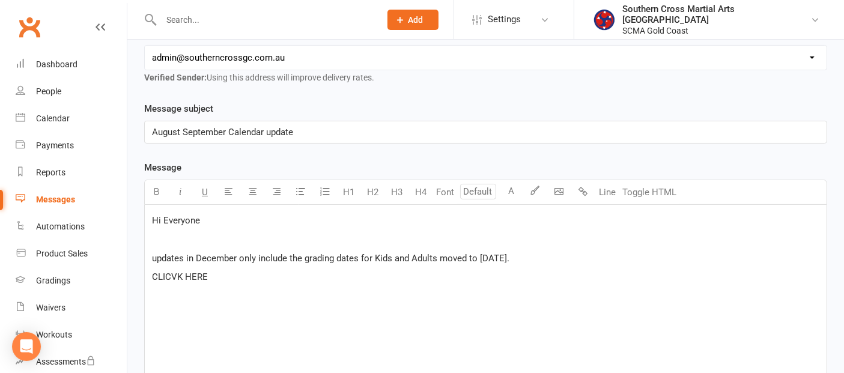
click at [178, 276] on span "CLICVK HERE" at bounding box center [180, 276] width 56 height 11
click at [219, 276] on p "CLICK HERE" at bounding box center [485, 277] width 667 height 14
drag, startPoint x: 249, startPoint y: 275, endPoint x: 151, endPoint y: 265, distance: 97.8
click at [151, 265] on div "Hi Everyone ﻿ updates in December only include the grading dates for Kids and A…" at bounding box center [486, 295] width 682 height 180
click at [160, 323] on div "Hi Everyone ﻿ updates in December only include the grading dates for Kids and A…" at bounding box center [486, 295] width 682 height 180
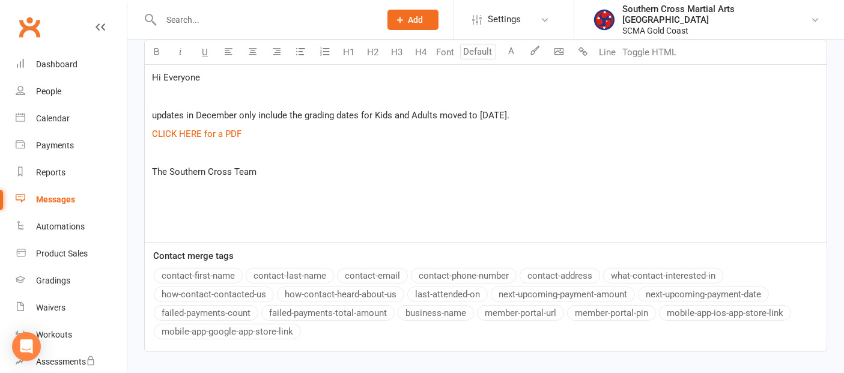
scroll to position [425, 0]
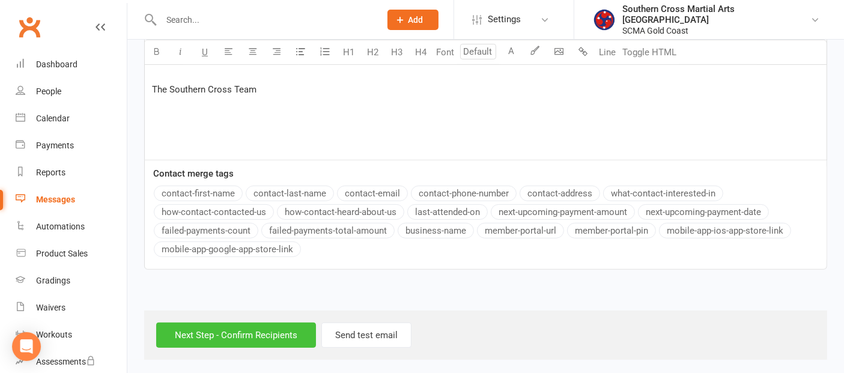
click at [222, 336] on input "Next Step - Confirm Recipients" at bounding box center [236, 335] width 160 height 25
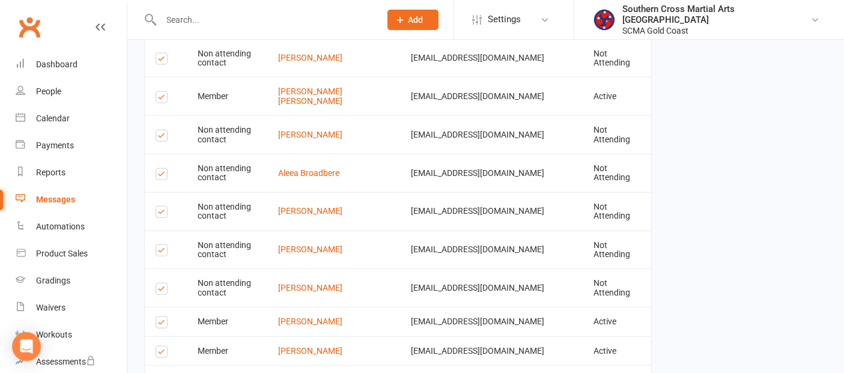
scroll to position [1653, 0]
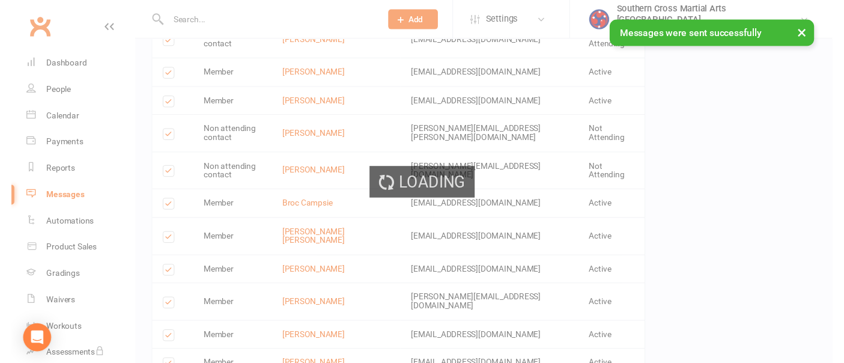
scroll to position [1648, 0]
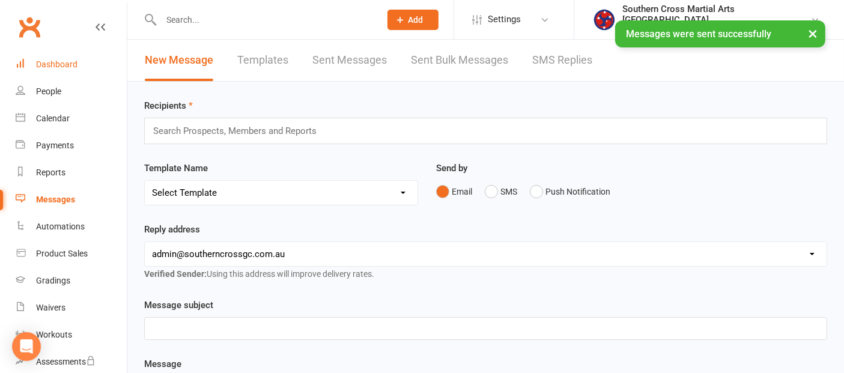
click at [51, 61] on div "Dashboard" at bounding box center [56, 64] width 41 height 10
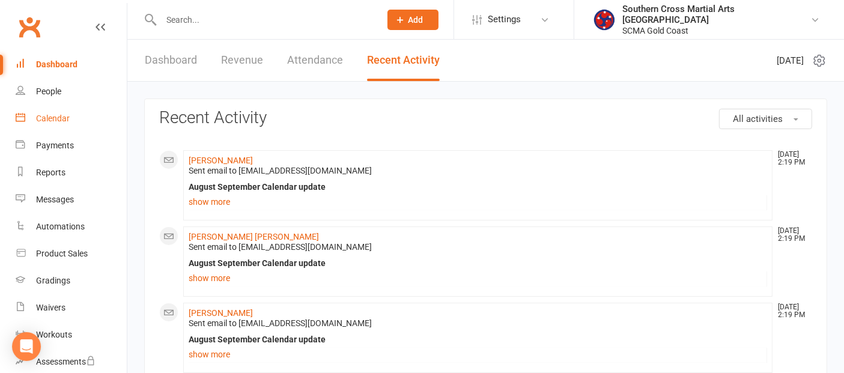
click at [66, 122] on div "Calendar" at bounding box center [53, 119] width 34 height 10
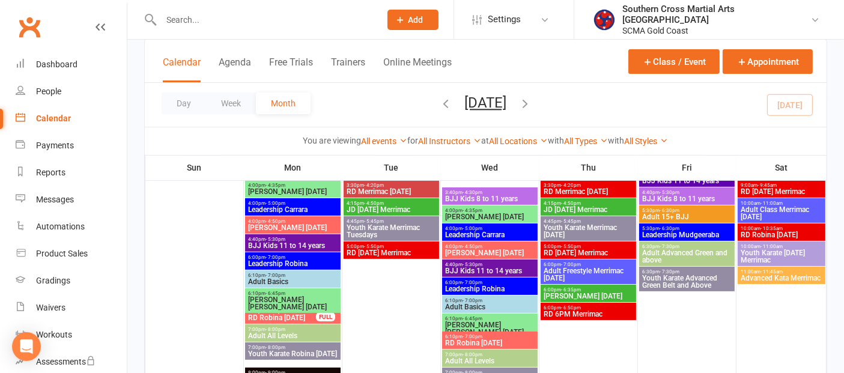
scroll to position [133, 0]
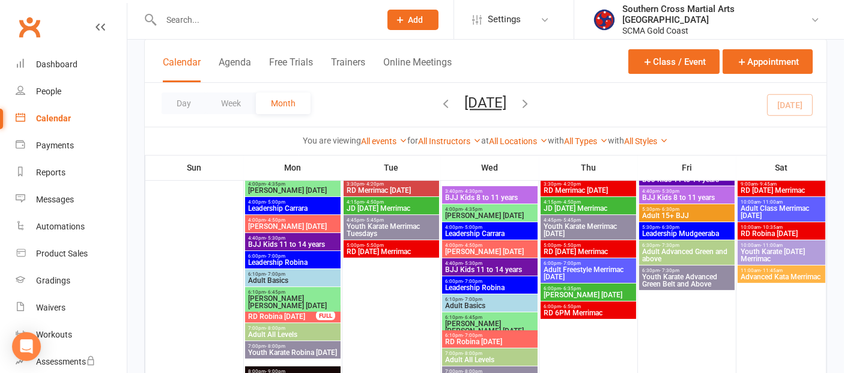
click at [495, 190] on span "3:40pm - 4:30pm" at bounding box center [489, 191] width 91 height 5
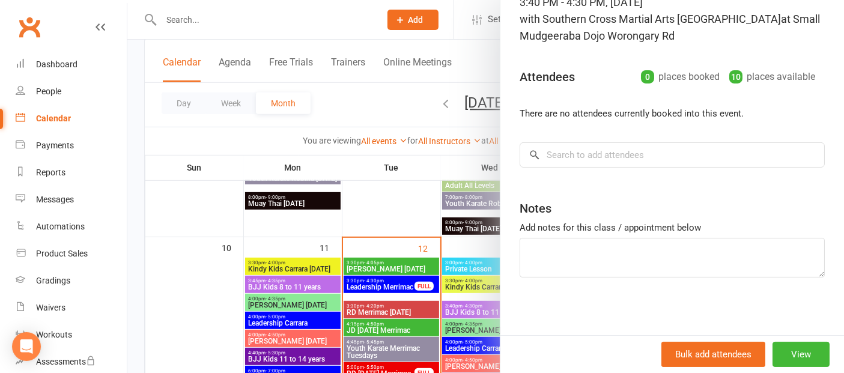
scroll to position [601, 0]
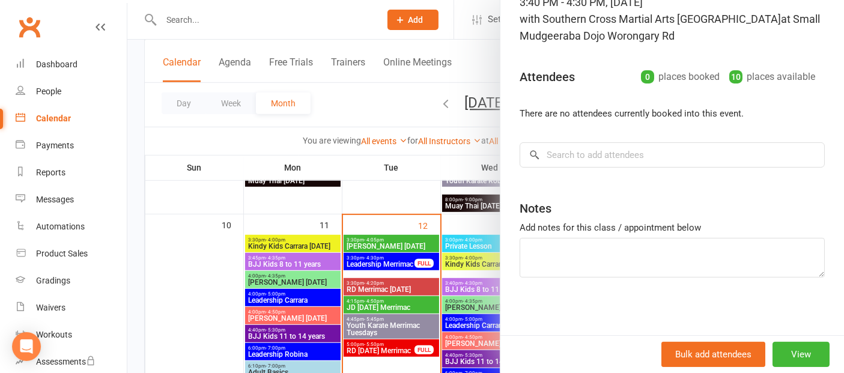
click at [476, 285] on div at bounding box center [485, 186] width 717 height 373
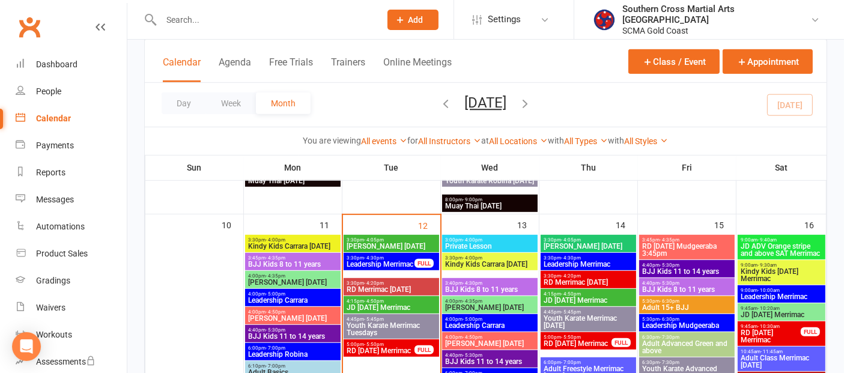
click at [474, 287] on span "BJJ Kids 8 to 11 years" at bounding box center [489, 289] width 91 height 7
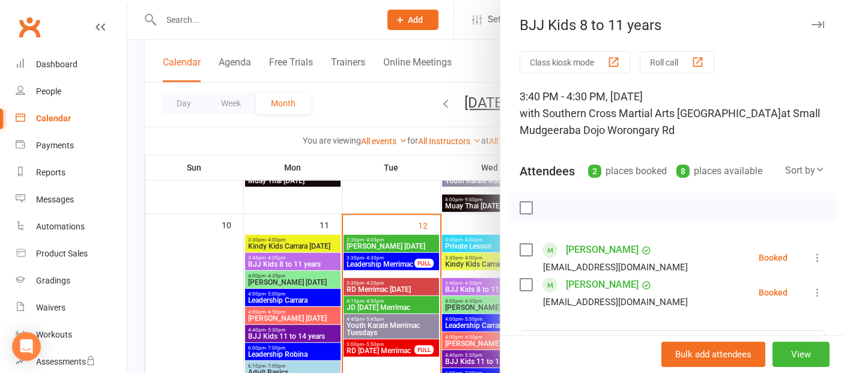
click at [607, 249] on link "[PERSON_NAME]" at bounding box center [602, 249] width 73 height 19
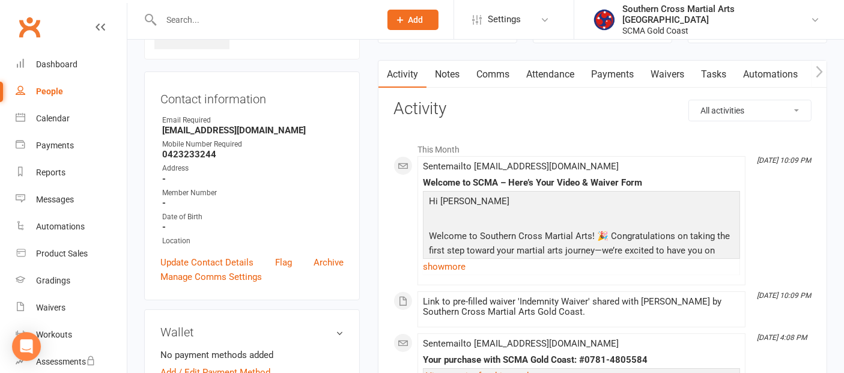
scroll to position [200, 0]
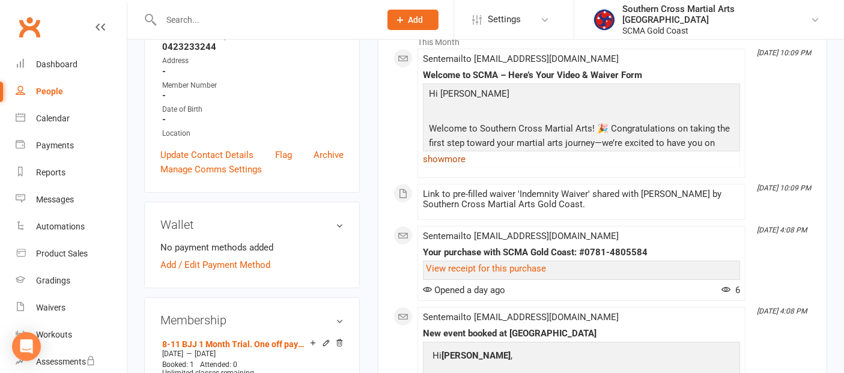
click at [447, 160] on link "show more" at bounding box center [581, 159] width 317 height 17
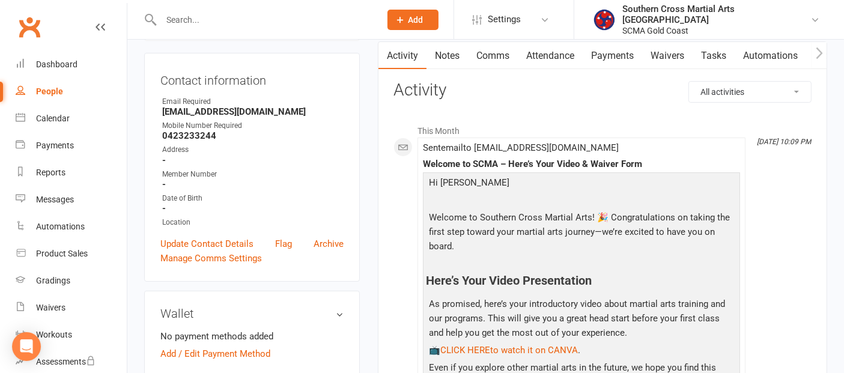
scroll to position [0, 0]
